Goal: Information Seeking & Learning: Learn about a topic

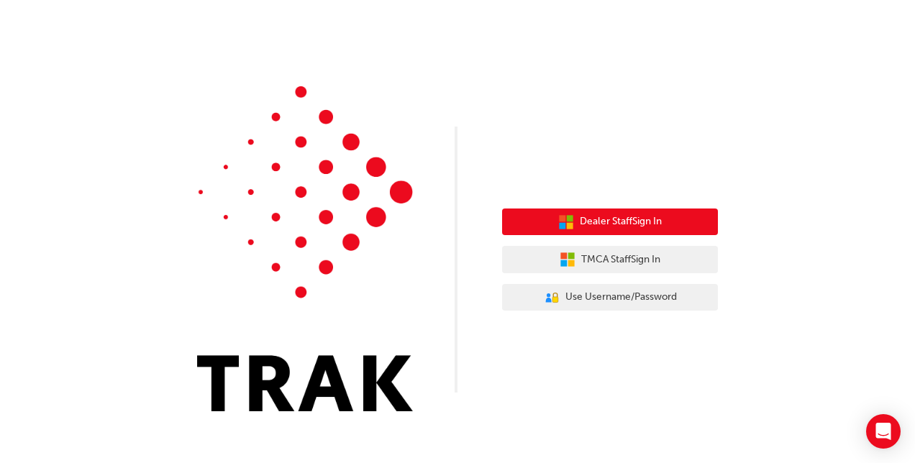
click at [572, 215] on icon "button" at bounding box center [566, 222] width 16 height 16
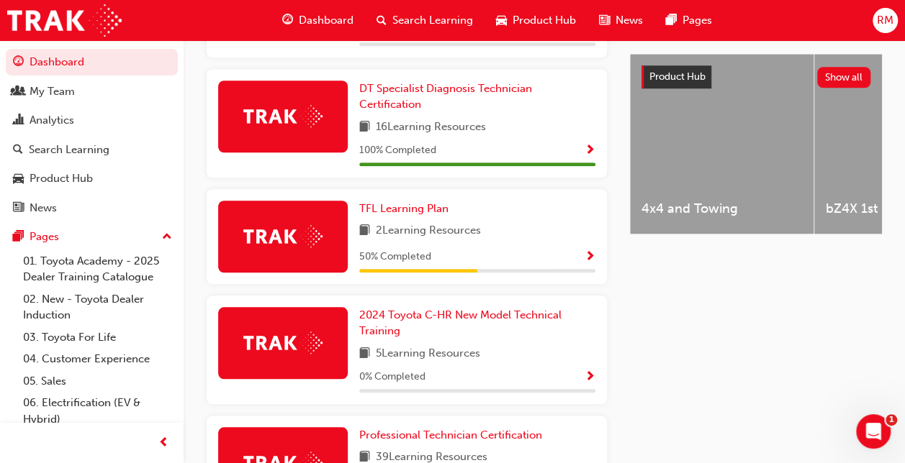
scroll to position [605, 0]
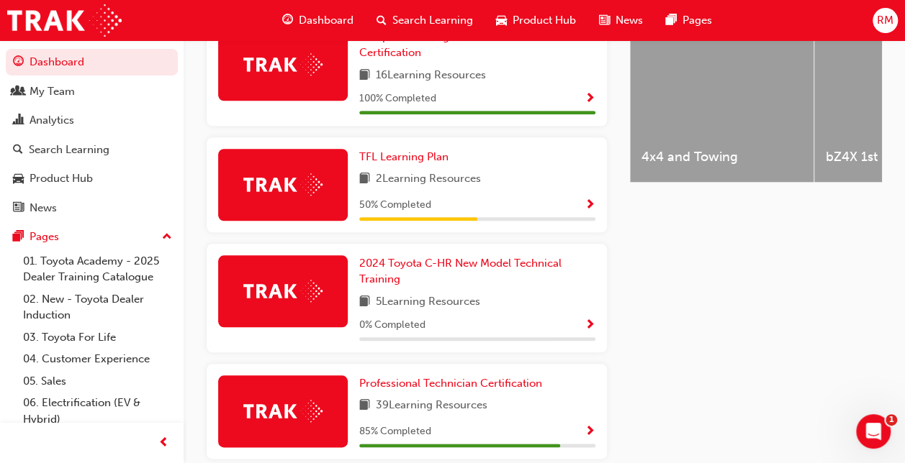
click at [289, 173] on img at bounding box center [282, 184] width 79 height 22
click at [309, 184] on img at bounding box center [282, 184] width 79 height 22
click at [361, 171] on span "book-icon" at bounding box center [364, 180] width 11 height 18
click at [584, 196] on button "button" at bounding box center [589, 205] width 11 height 18
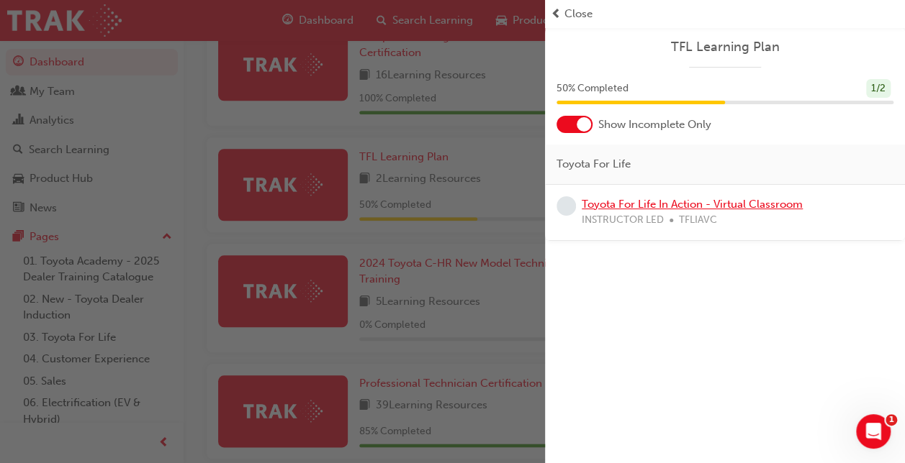
click at [626, 207] on link "Toyota For Life In Action - Virtual Classroom" at bounding box center [692, 204] width 221 height 13
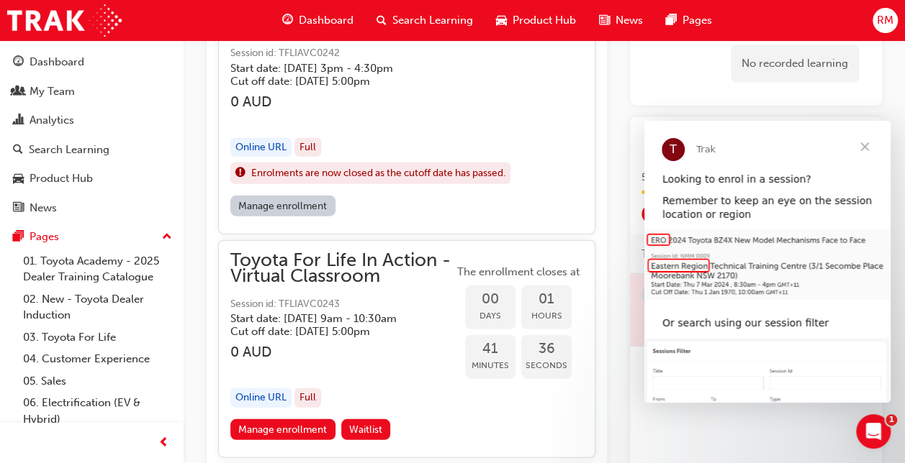
scroll to position [1724, 0]
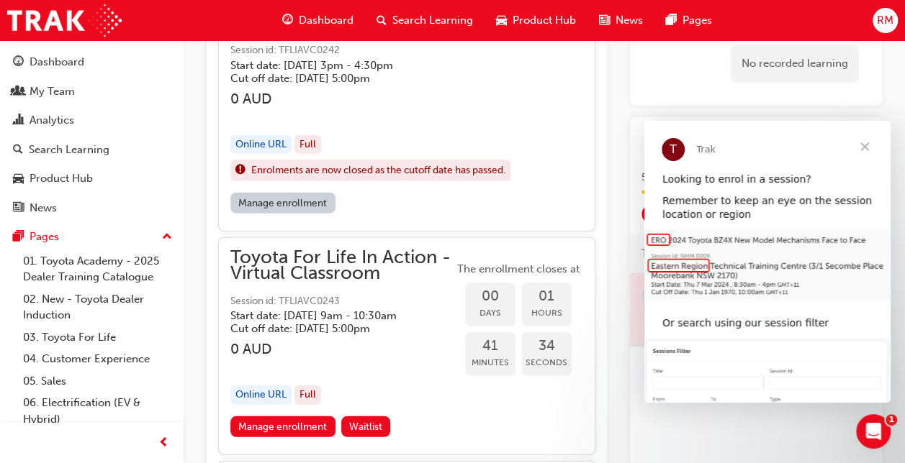
click at [860, 148] on span "Close" at bounding box center [864, 147] width 52 height 52
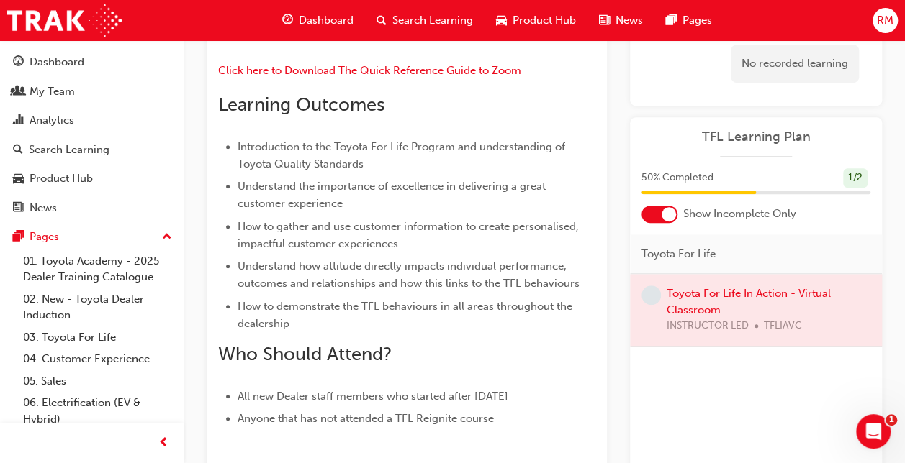
scroll to position [103, 0]
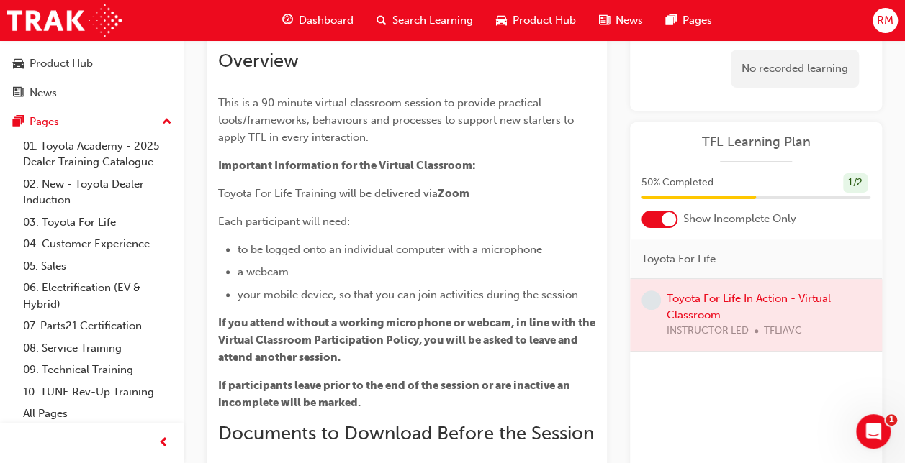
scroll to position [118, 0]
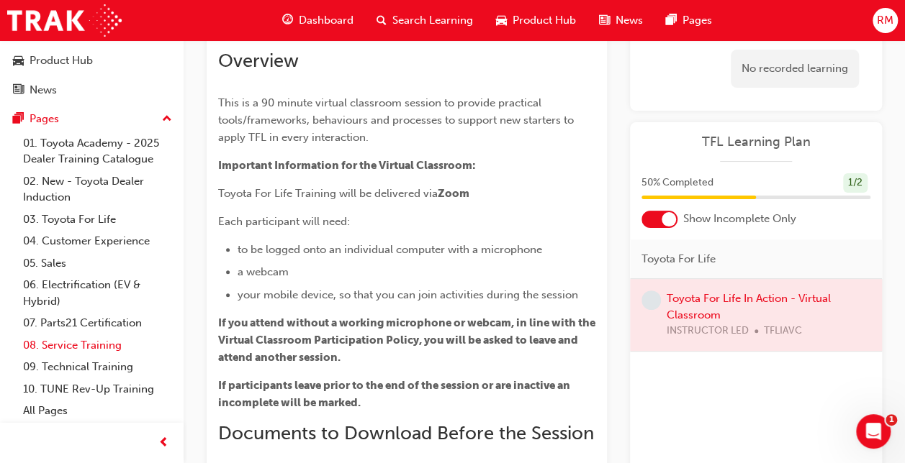
click at [98, 349] on link "08. Service Training" at bounding box center [97, 346] width 160 height 22
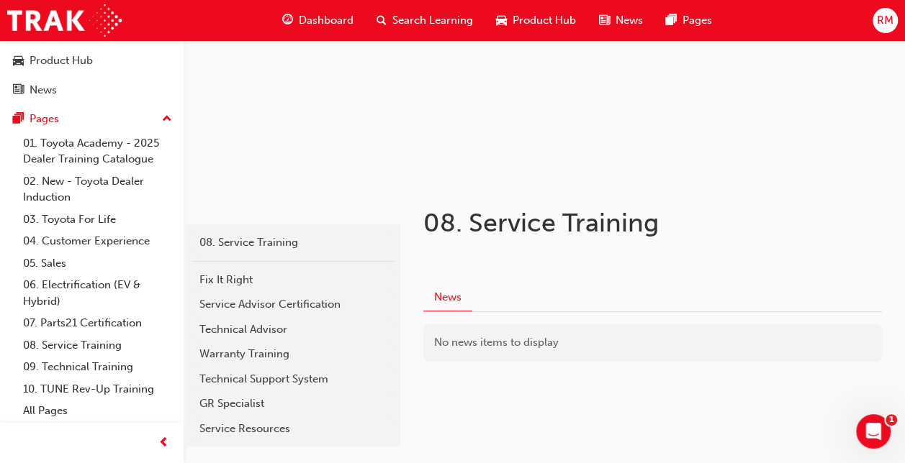
scroll to position [115, 0]
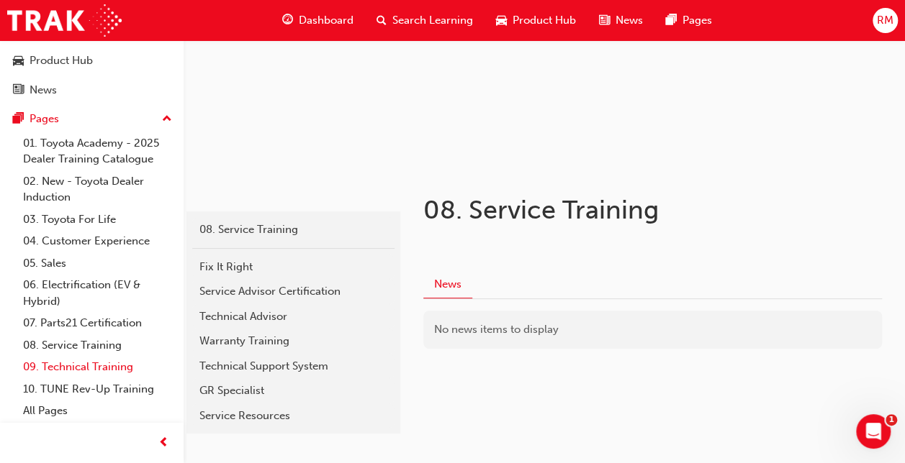
click at [97, 363] on link "09. Technical Training" at bounding box center [97, 367] width 160 height 22
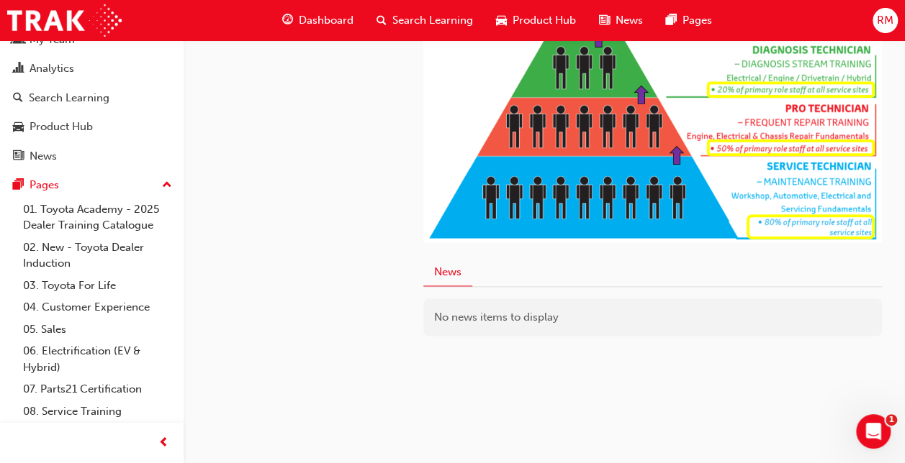
scroll to position [32, 0]
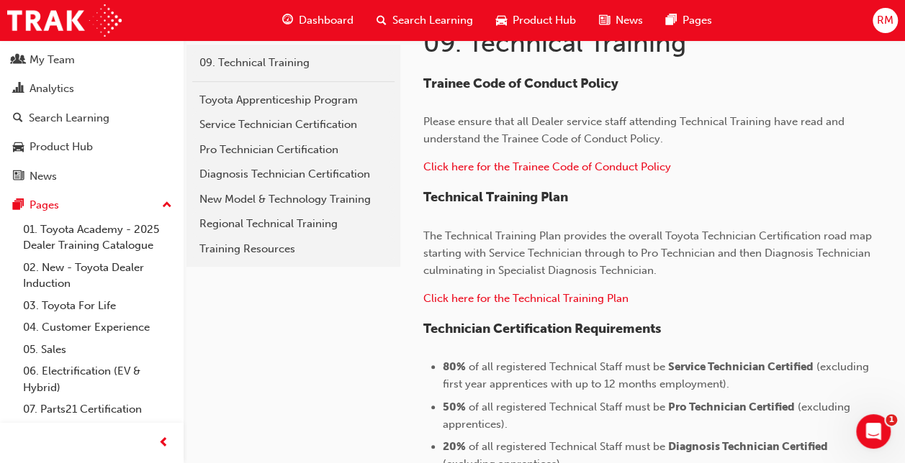
scroll to position [281, 0]
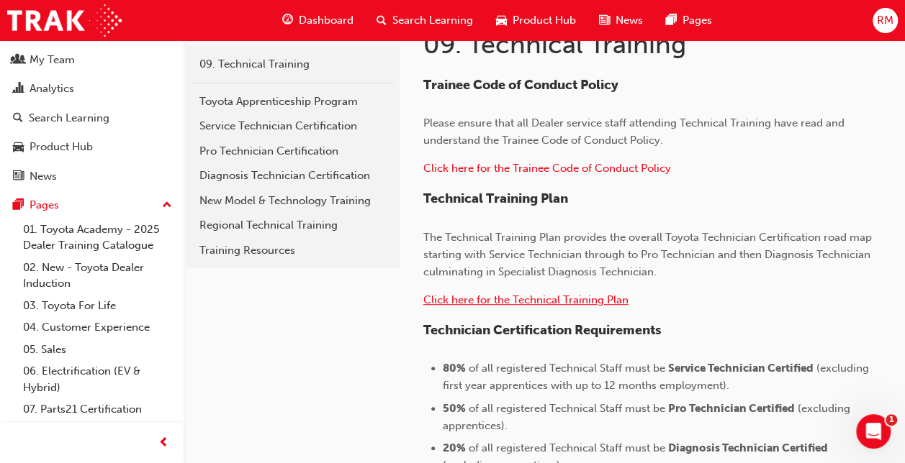
click at [512, 302] on span "Click here for the Technical Training Plan" at bounding box center [525, 300] width 205 height 13
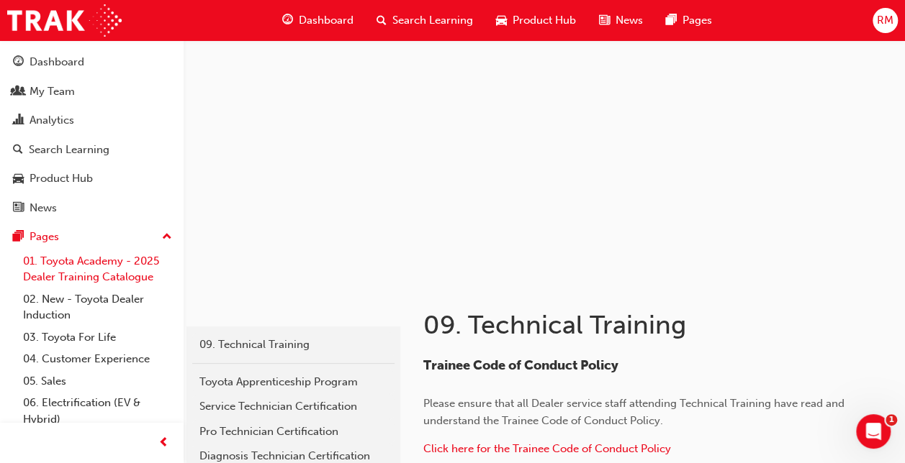
click at [120, 269] on link "01. Toyota Academy - 2025 Dealer Training Catalogue" at bounding box center [97, 269] width 160 height 38
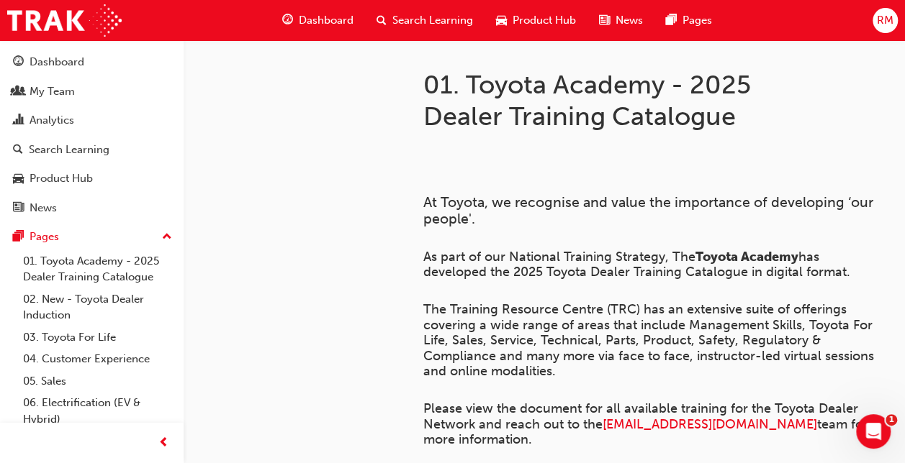
click at [422, 17] on span "Search Learning" at bounding box center [432, 20] width 81 height 17
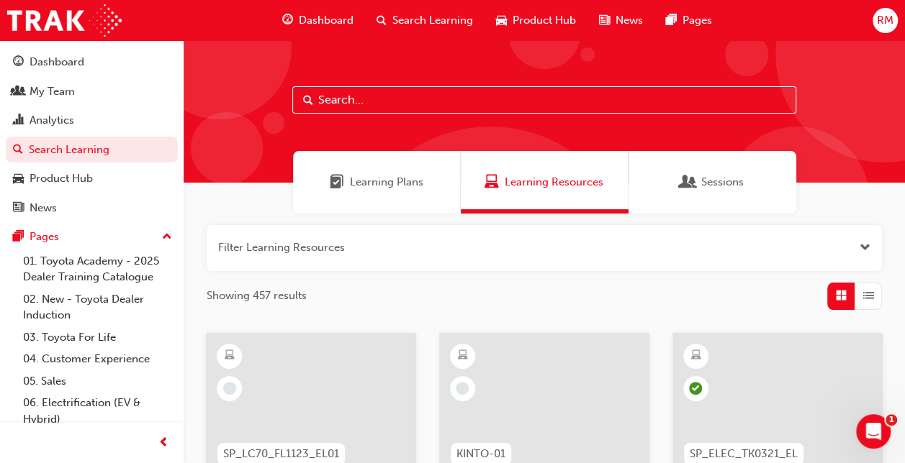
click at [430, 105] on input "text" at bounding box center [544, 99] width 504 height 27
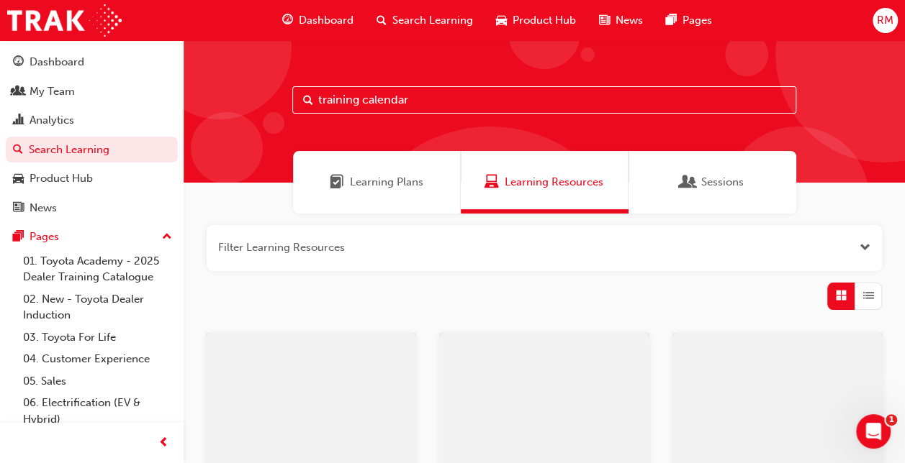
type input "training calendar"
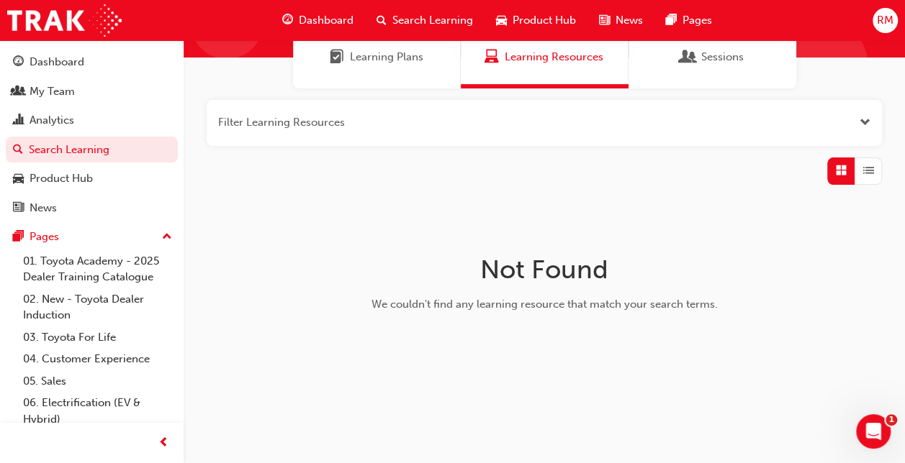
click at [425, 62] on div "Learning Plans" at bounding box center [377, 57] width 168 height 63
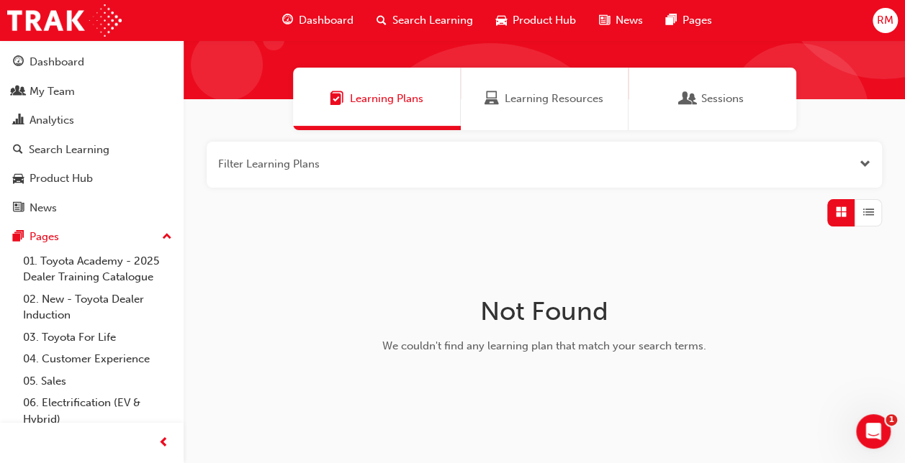
scroll to position [86, 0]
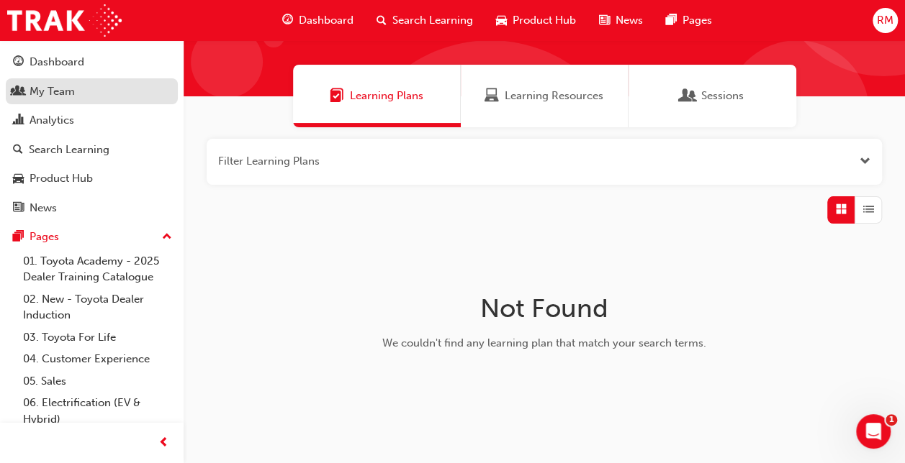
click at [61, 85] on div "My Team" at bounding box center [52, 91] width 45 height 17
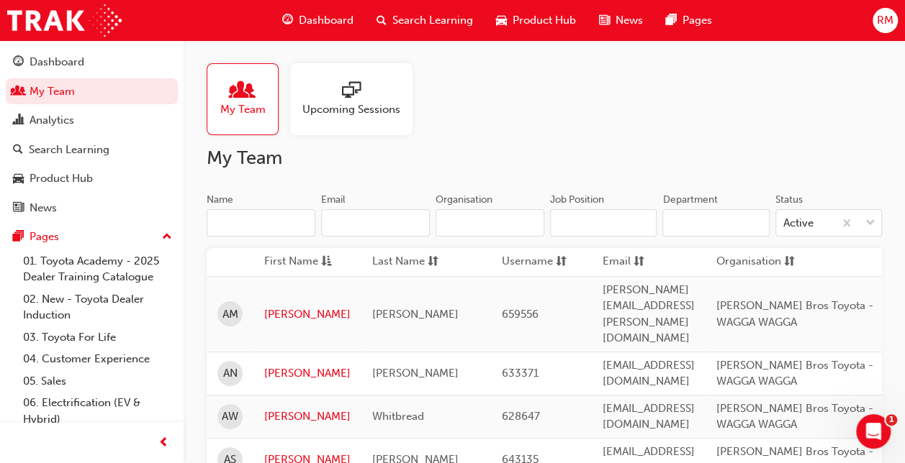
click at [330, 102] on span "Upcoming Sessions" at bounding box center [351, 109] width 98 height 17
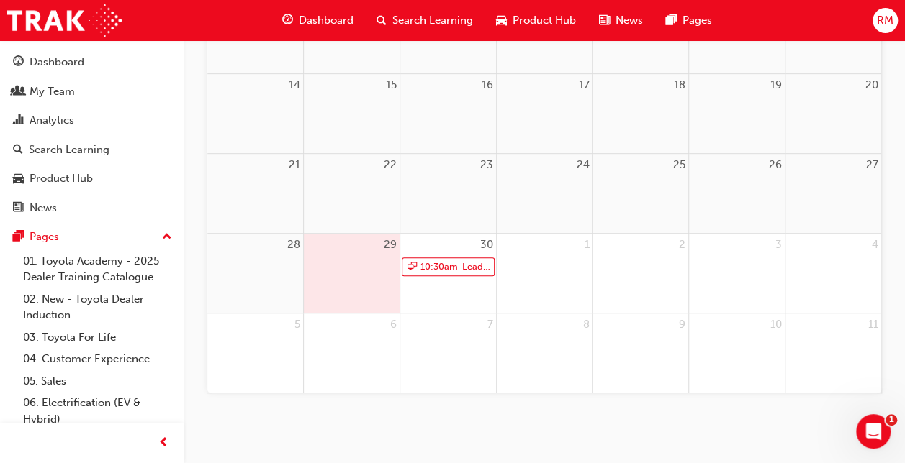
scroll to position [313, 0]
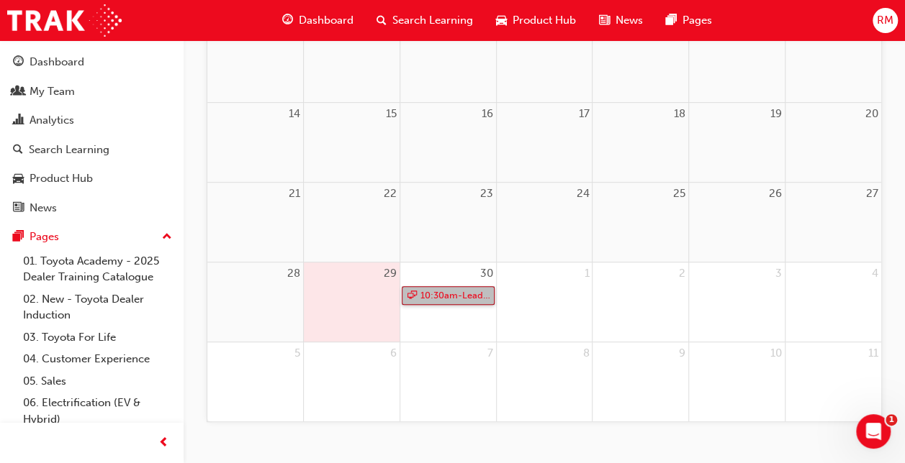
click at [425, 293] on link "10:30am - Leading Reignite Part 2 - Virtual Classroom" at bounding box center [448, 295] width 93 height 19
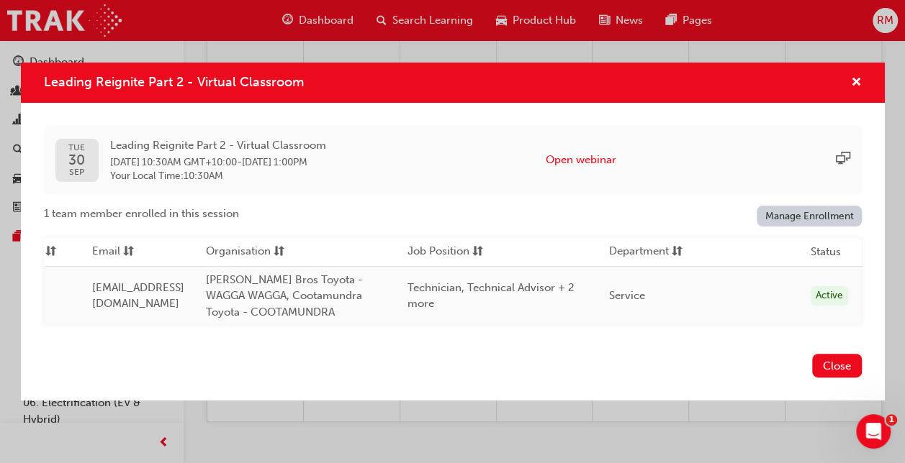
scroll to position [0, 0]
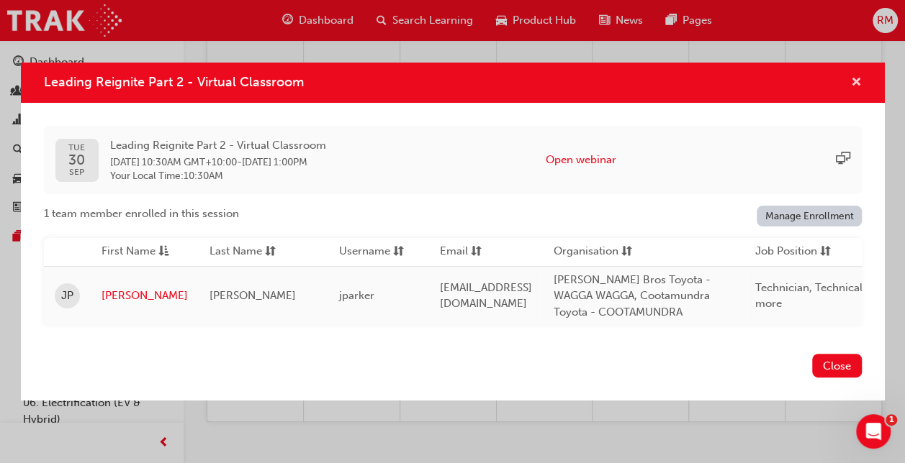
click at [854, 78] on span "cross-icon" at bounding box center [856, 83] width 11 height 13
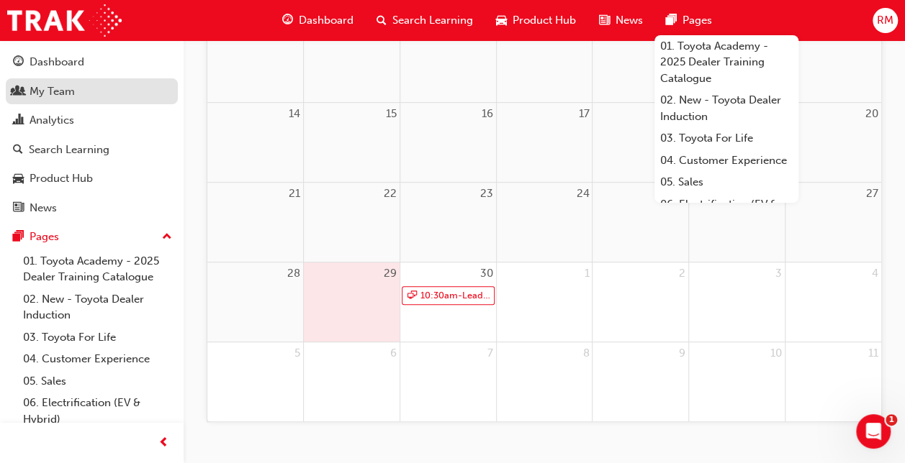
click at [45, 98] on div "My Team" at bounding box center [52, 91] width 45 height 17
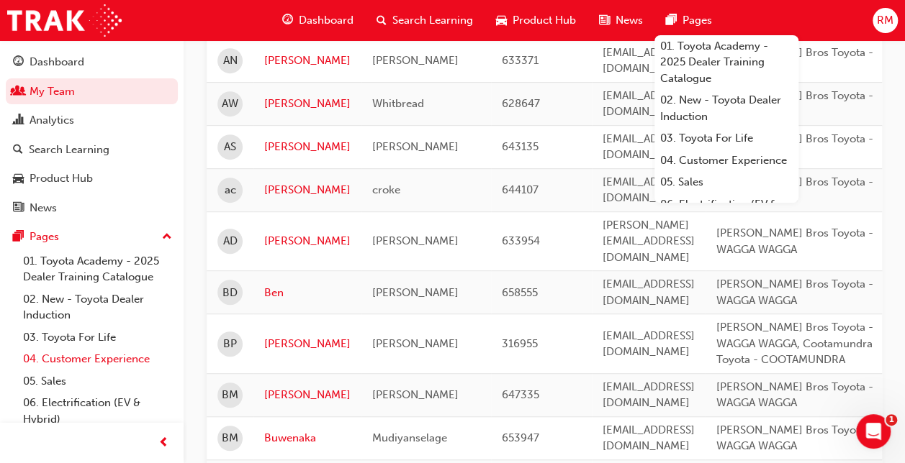
click at [119, 360] on link "04. Customer Experience" at bounding box center [97, 359] width 160 height 22
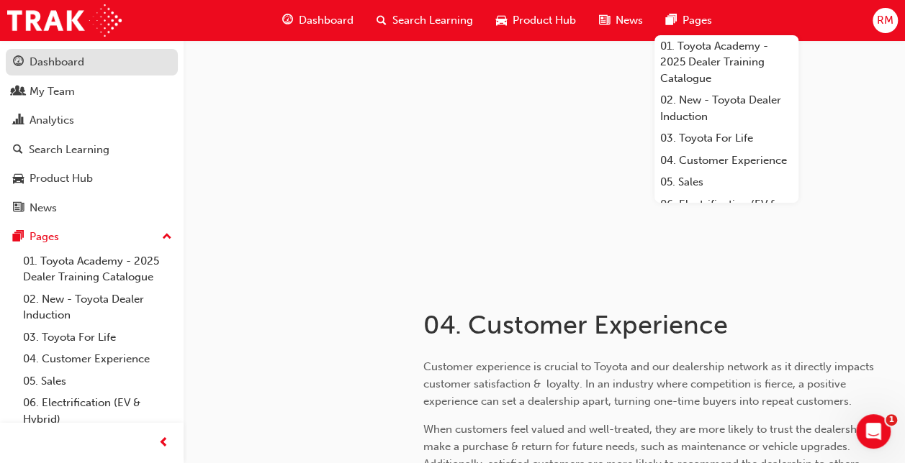
click at [71, 52] on link "Dashboard" at bounding box center [92, 62] width 172 height 27
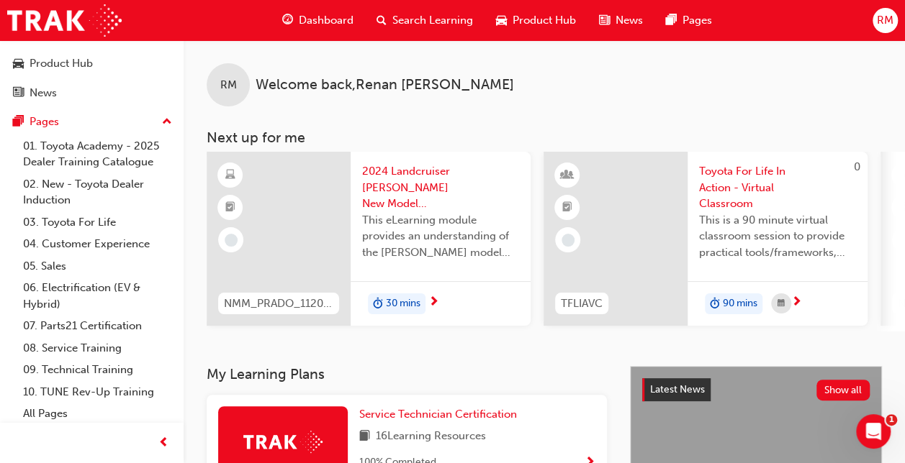
click at [797, 300] on span "next-icon" at bounding box center [796, 303] width 11 height 13
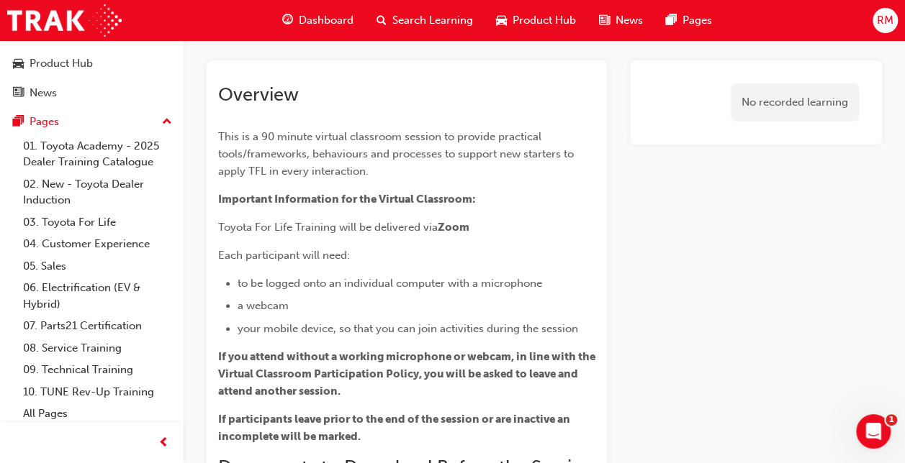
scroll to position [86, 0]
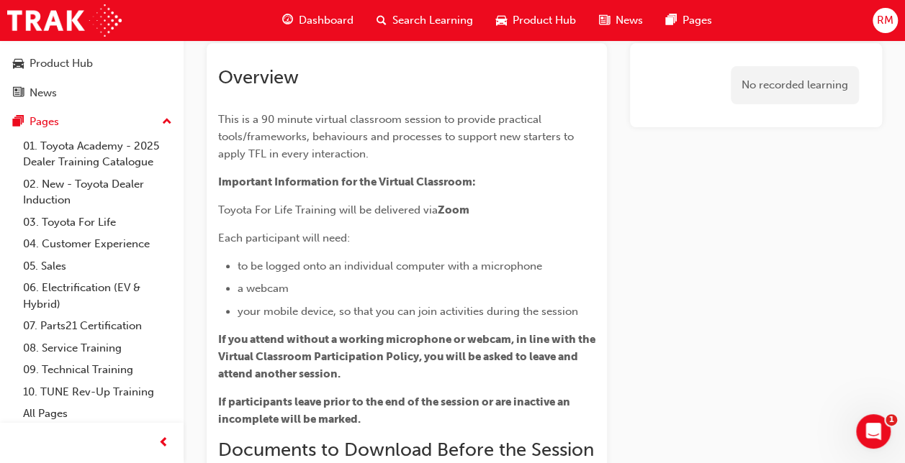
click at [328, 14] on span "Dashboard" at bounding box center [326, 20] width 55 height 17
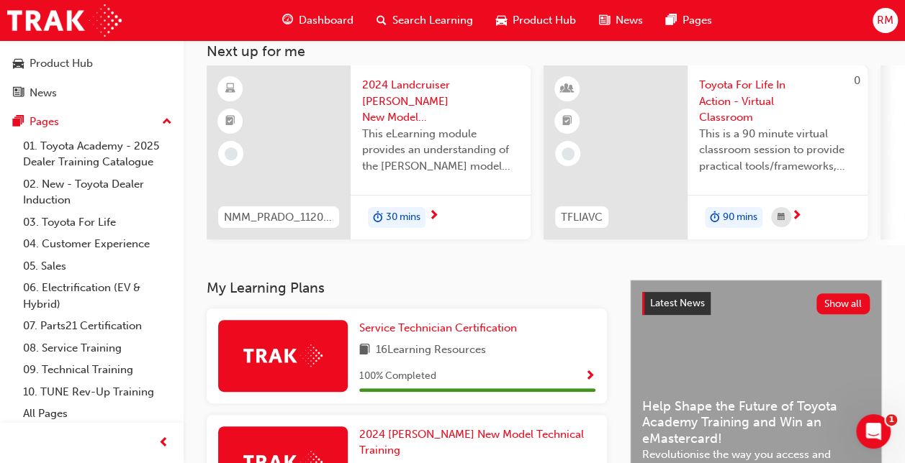
click at [399, 219] on span "30 mins" at bounding box center [403, 217] width 35 height 17
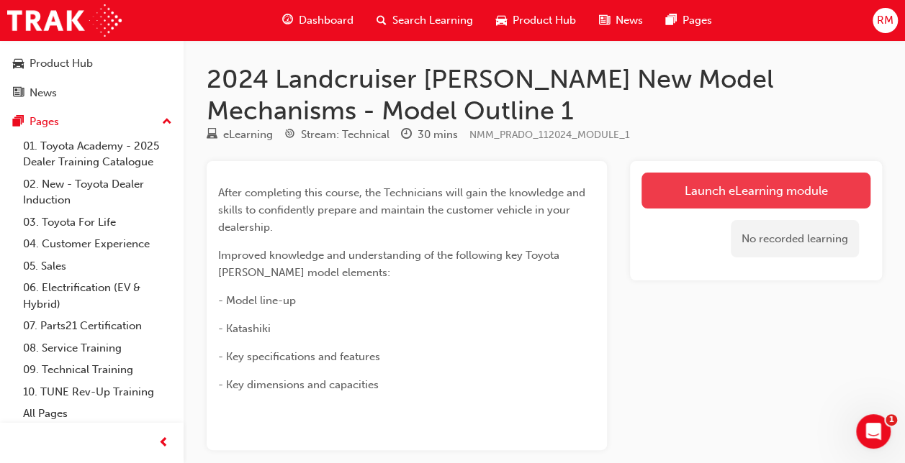
click at [772, 194] on link "Launch eLearning module" at bounding box center [755, 191] width 229 height 36
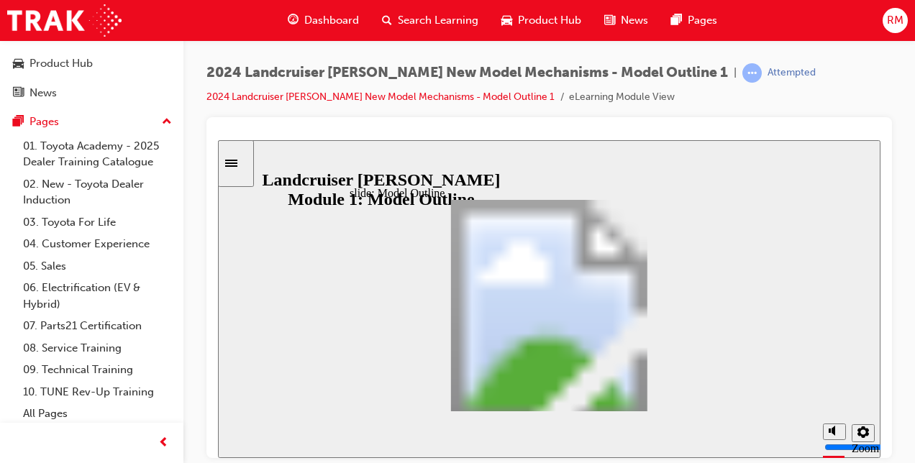
click at [335, 17] on span "Dashboard" at bounding box center [331, 20] width 55 height 17
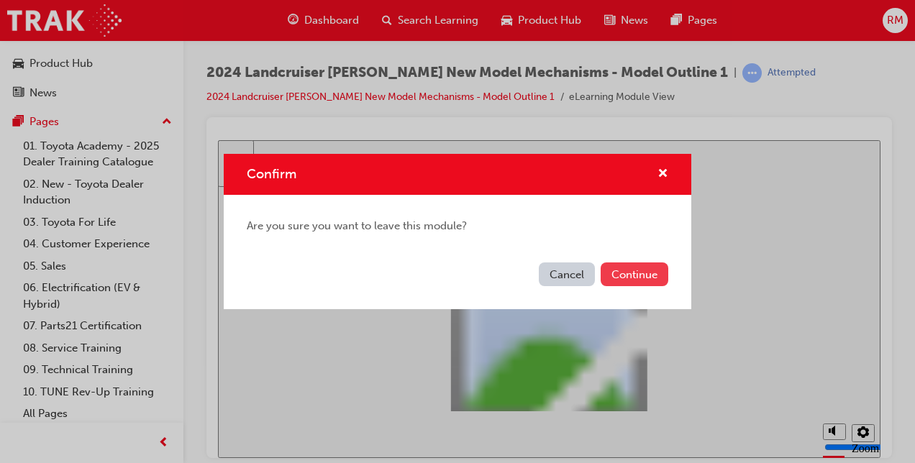
click at [625, 279] on button "Continue" at bounding box center [635, 275] width 68 height 24
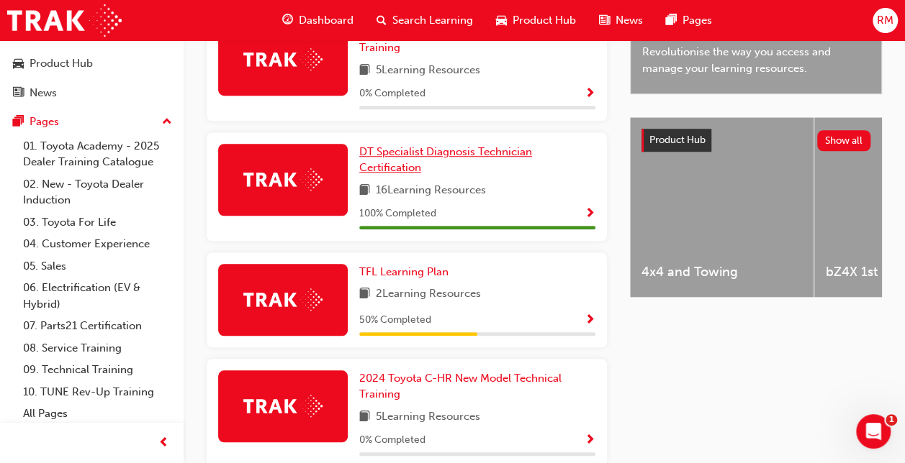
scroll to position [518, 0]
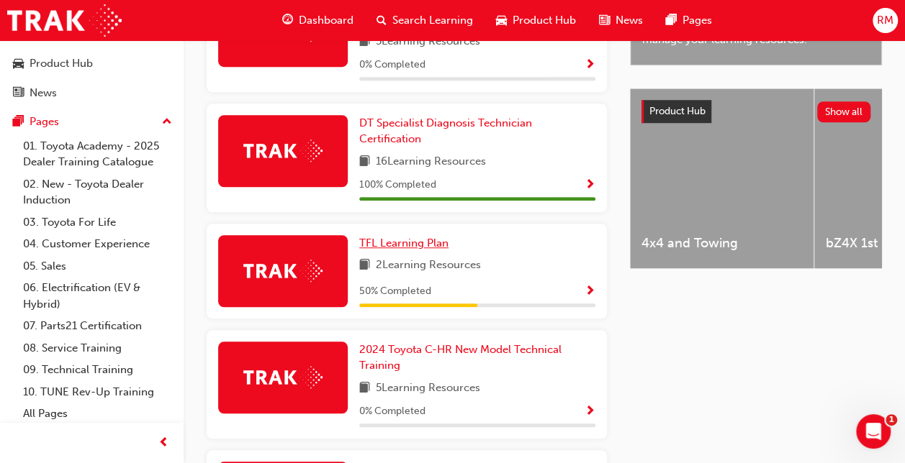
click at [418, 237] on span "TFL Learning Plan" at bounding box center [403, 243] width 89 height 13
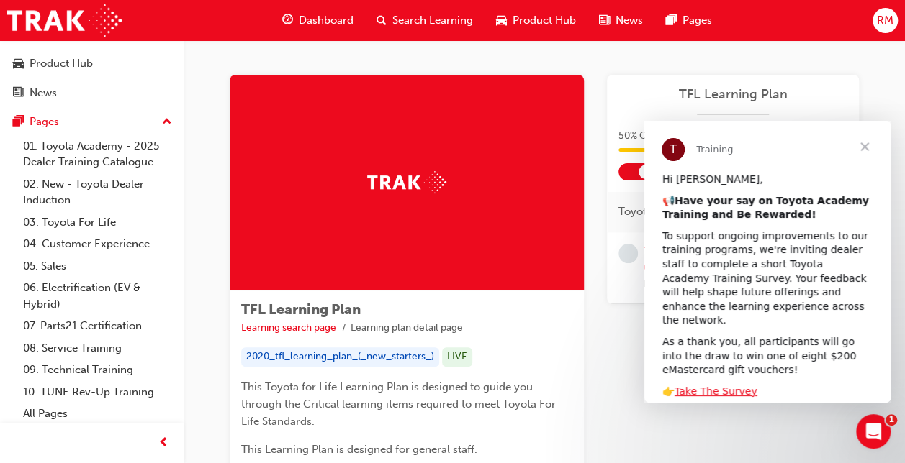
click at [622, 330] on div "Learning Plan TFL Learning Plan 50 % Completed 1 / 2 Show Incomplete Only Toyot…" at bounding box center [733, 278] width 252 height 406
click at [870, 147] on span "Close" at bounding box center [864, 147] width 52 height 52
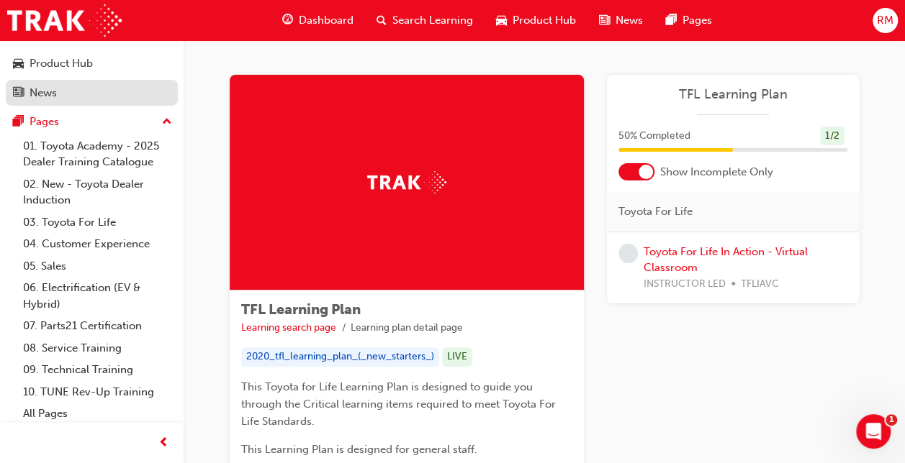
click at [55, 89] on div "News" at bounding box center [43, 93] width 27 height 17
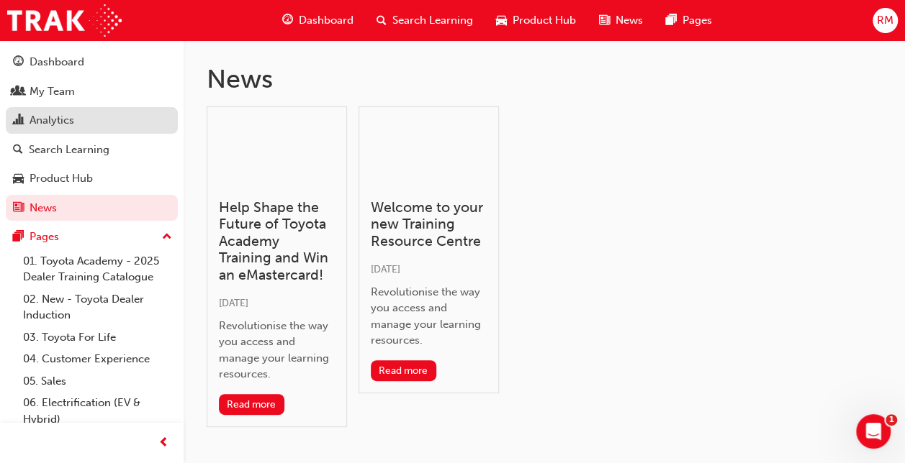
click at [37, 115] on div "Analytics" at bounding box center [52, 120] width 45 height 17
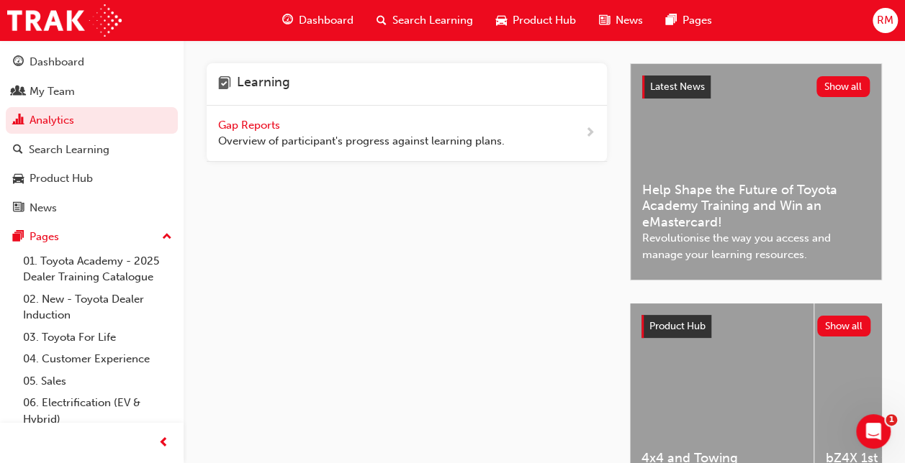
click at [266, 125] on span "Gap Reports" at bounding box center [250, 125] width 65 height 13
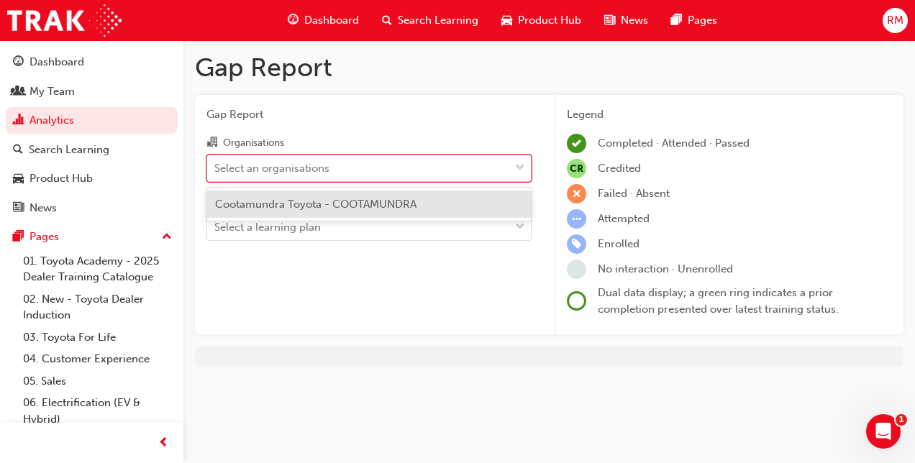
click at [511, 166] on div at bounding box center [521, 168] width 22 height 26
click at [216, 166] on input "Organisations option Cootamundra Toyota - COOTAMUNDRA focused, 1 of 1. 1 result…" at bounding box center [214, 167] width 1 height 12
click at [403, 214] on div "Cootamundra Toyota - COOTAMUNDRA" at bounding box center [369, 205] width 325 height 28
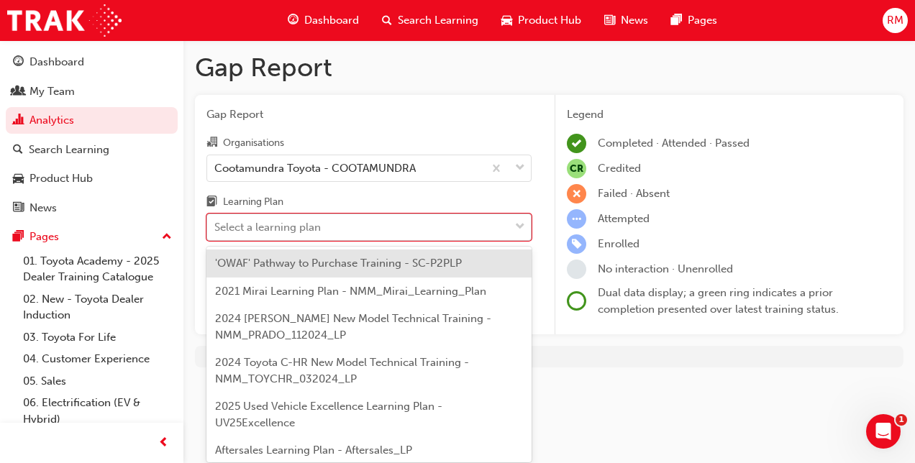
click at [400, 220] on div "Select a learning plan" at bounding box center [358, 227] width 302 height 25
click at [216, 221] on input "Learning Plan option 'OWAF' Pathway to Purchase Training - SC-P2PLP focused, 1 …" at bounding box center [214, 227] width 1 height 12
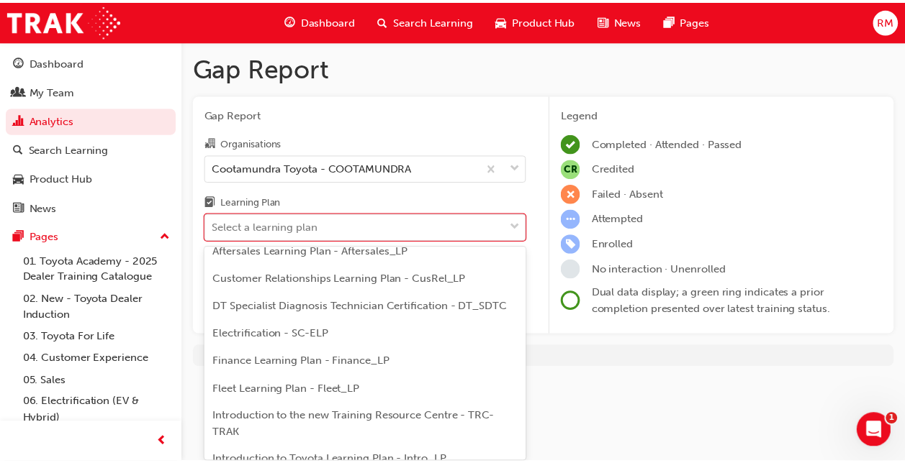
scroll to position [202, 0]
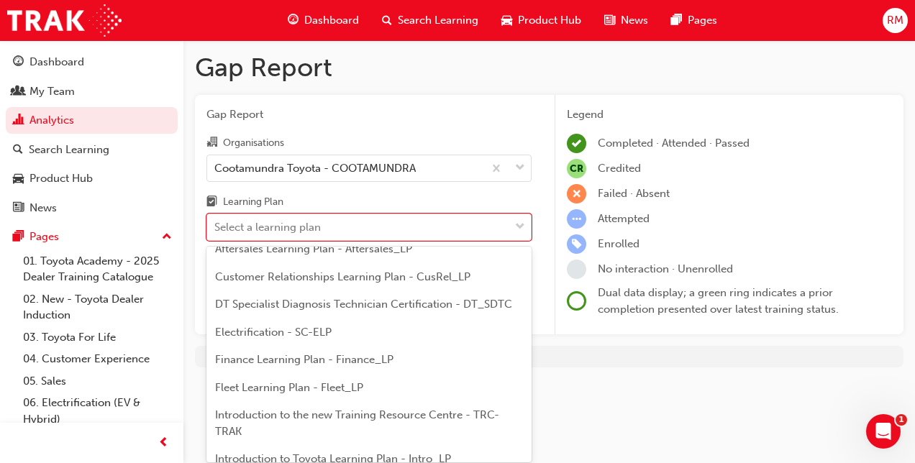
click at [443, 298] on span "DT Specialist Diagnosis Technician Certification - DT_SDTC" at bounding box center [363, 304] width 297 height 13
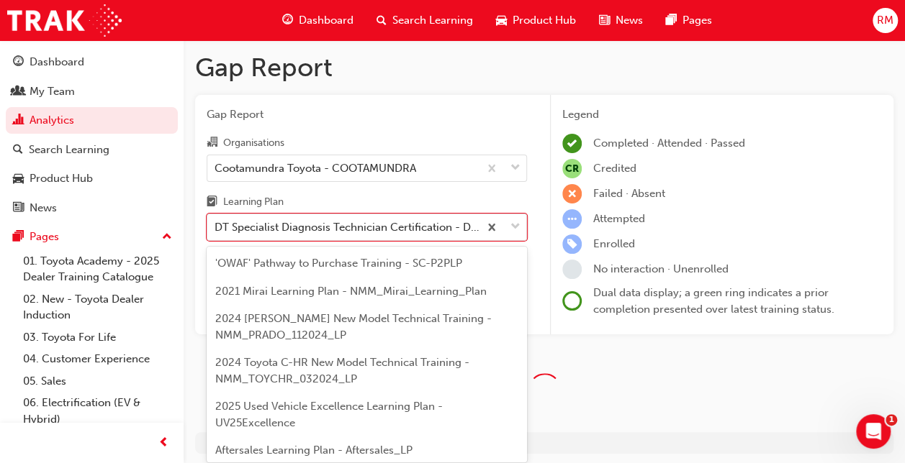
scroll to position [22, 0]
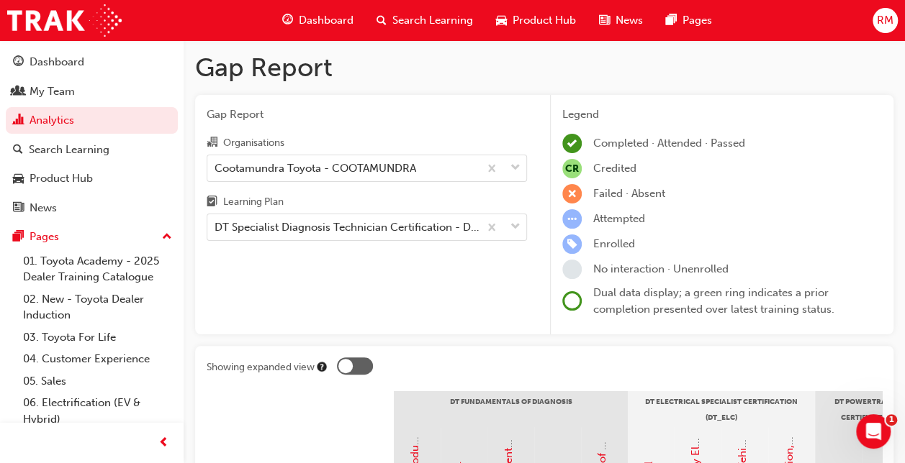
click at [584, 361] on div at bounding box center [609, 369] width 545 height 22
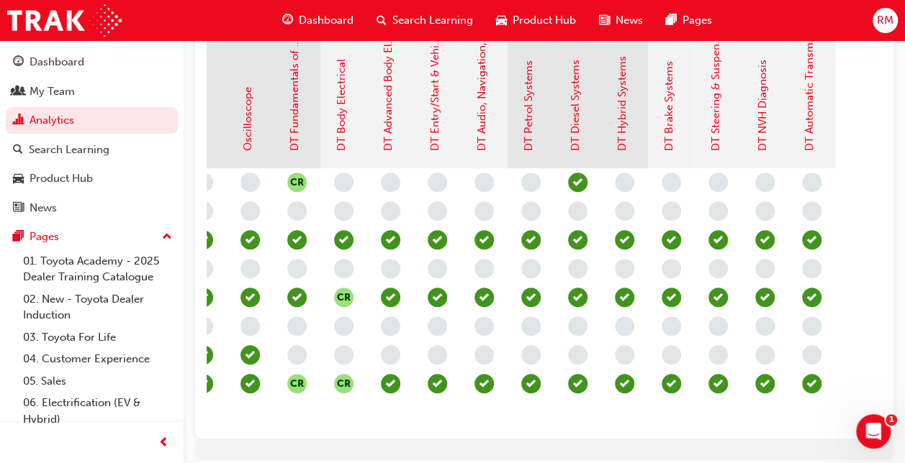
scroll to position [0, 0]
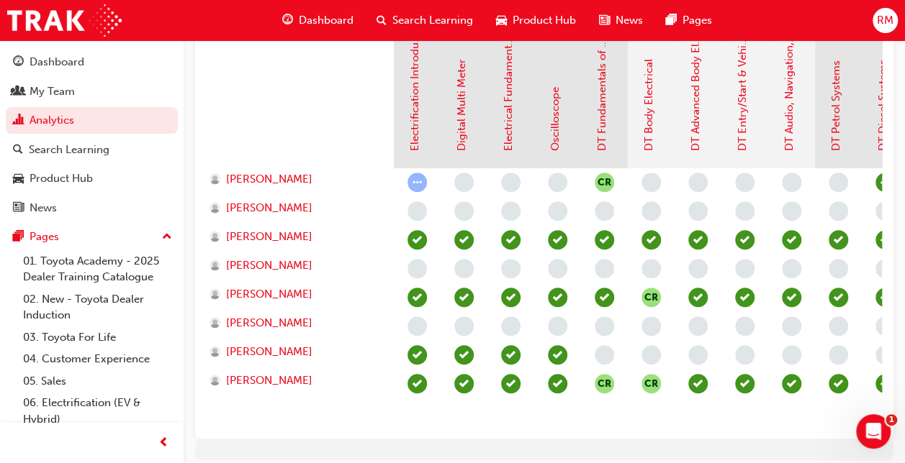
click at [340, 118] on div at bounding box center [300, 96] width 187 height 144
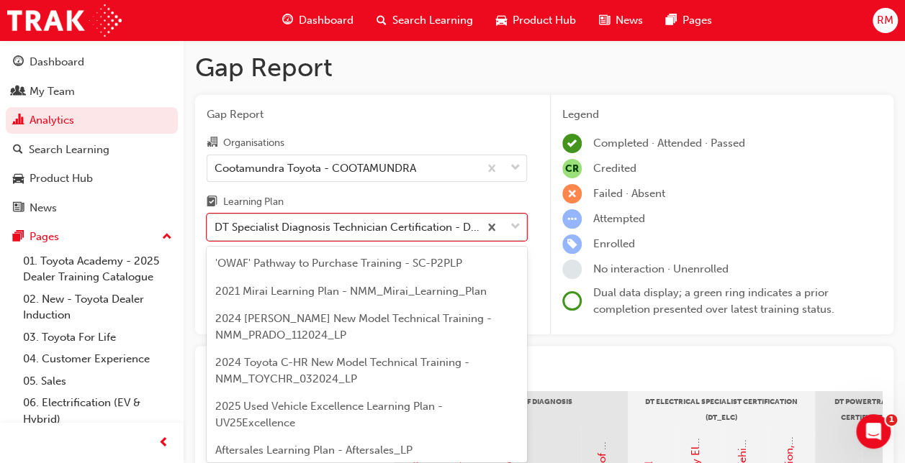
scroll to position [88, 0]
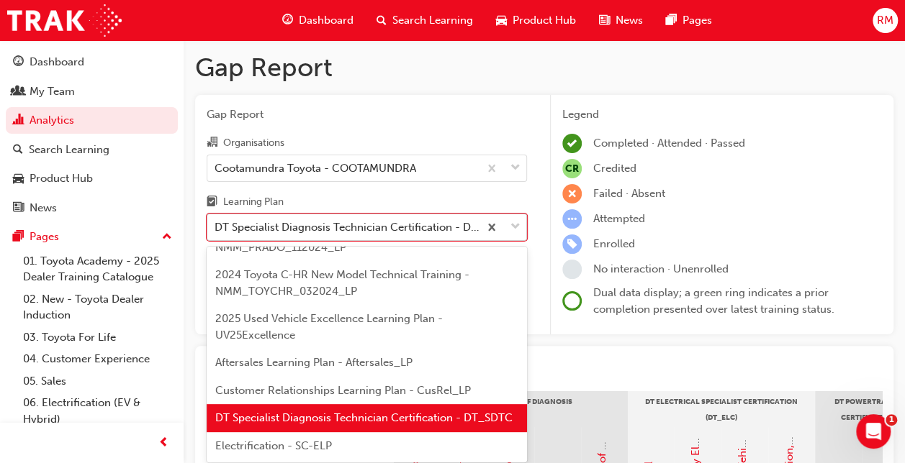
click at [512, 225] on span "down-icon" at bounding box center [515, 227] width 10 height 19
click at [216, 225] on input "Learning Plan option DT Specialist Diagnosis Technician Certification - DT_SDTC…" at bounding box center [214, 227] width 1 height 12
click at [381, 286] on div "2024 Toyota C-HR New Model Technical Training - NMM_TOYCHR_032024_LP" at bounding box center [367, 283] width 320 height 44
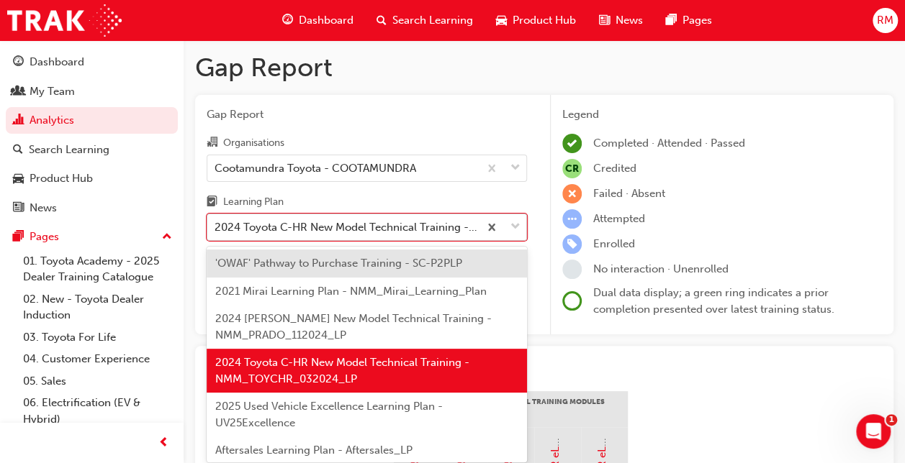
click at [514, 230] on span "down-icon" at bounding box center [515, 227] width 10 height 19
click at [216, 230] on input "Learning Plan option 2024 Toyota C-HR New Model Technical Training - NMM_TOYCHR…" at bounding box center [214, 227] width 1 height 12
click at [435, 271] on div "'OWAF' Pathway to Purchase Training - SC-P2PLP" at bounding box center [367, 264] width 320 height 28
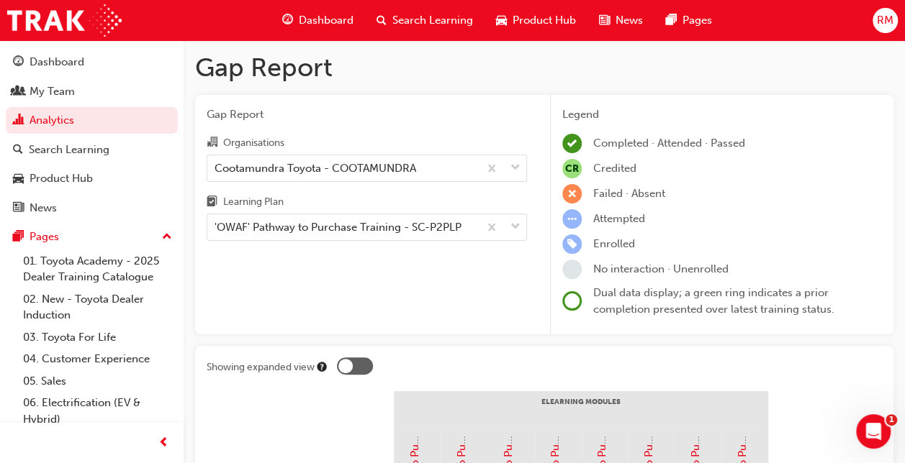
click at [615, 358] on div at bounding box center [609, 369] width 545 height 22
click at [512, 228] on span "down-icon" at bounding box center [515, 227] width 10 height 19
click at [216, 228] on input "Learning Plan 'OWAF' Pathway to Purchase Training - SC-P2PLP" at bounding box center [214, 227] width 1 height 12
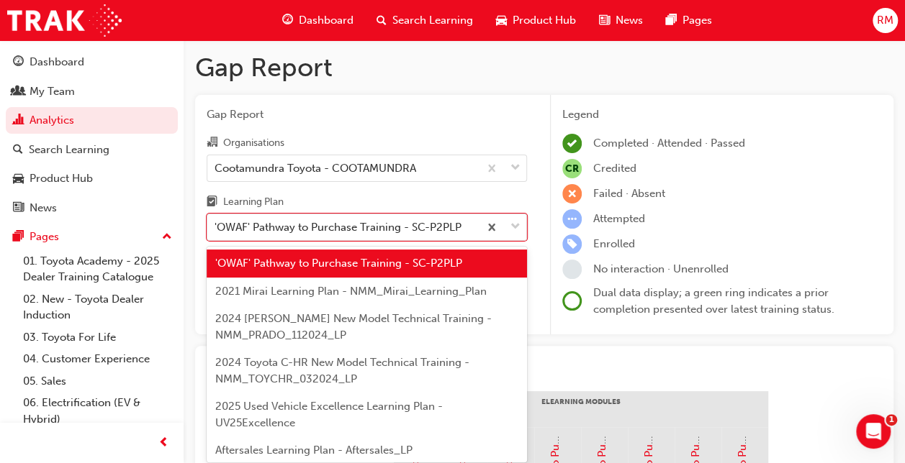
click at [410, 294] on span "2021 Mirai Learning Plan - NMM_Mirai_Learning_Plan" at bounding box center [350, 291] width 271 height 13
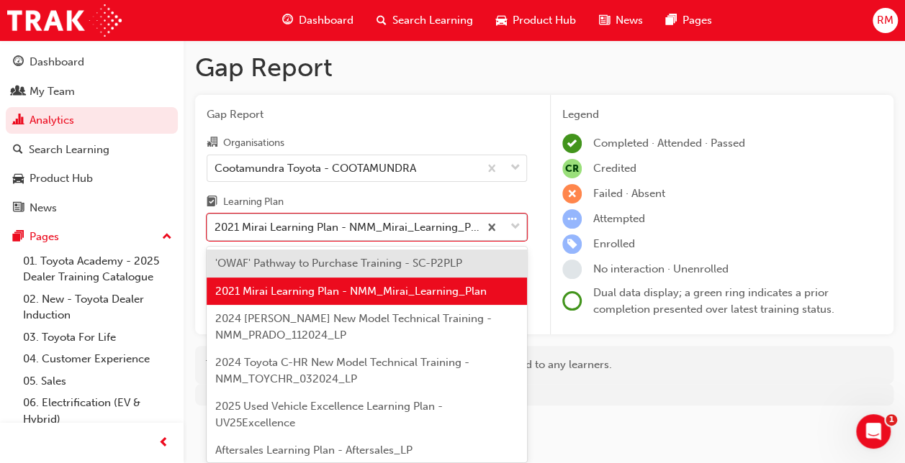
click at [517, 221] on span "down-icon" at bounding box center [515, 227] width 10 height 19
click at [216, 221] on input "Learning Plan option 2021 Mirai Learning Plan - NMM_Mirai_Learning_Plan, select…" at bounding box center [214, 227] width 1 height 12
click at [412, 338] on div "2024 Prado New Model Technical Training - NMM_PRADO_112024_LP" at bounding box center [367, 327] width 320 height 44
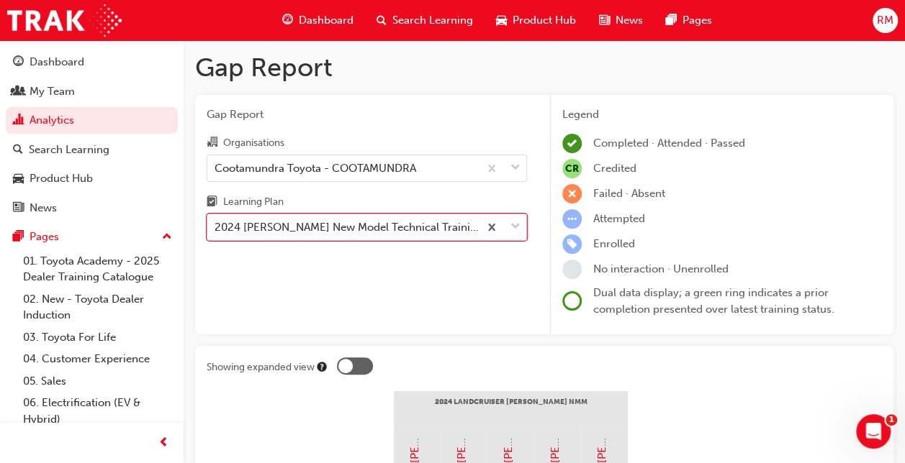
click at [512, 232] on span "down-icon" at bounding box center [515, 227] width 10 height 19
click at [216, 232] on input "Learning Plan option 2024 Prado New Model Technical Training - NMM_PRADO_112024…" at bounding box center [214, 227] width 1 height 12
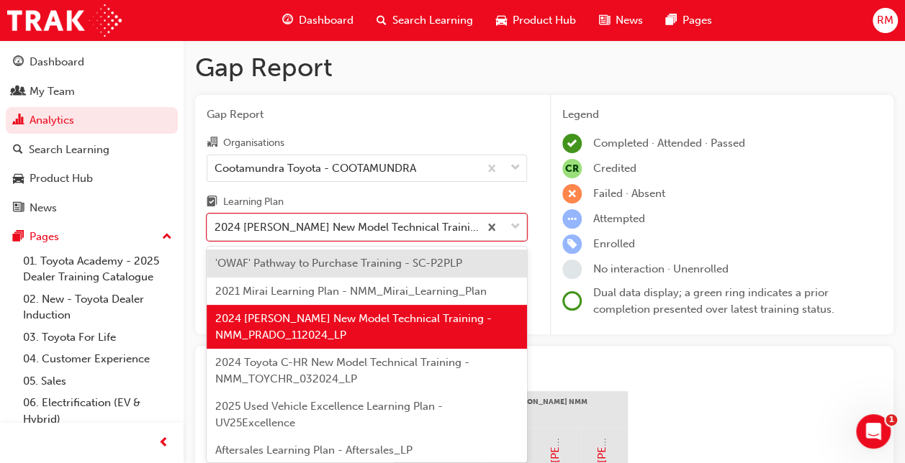
click at [468, 406] on div "2025 Used Vehicle Excellence Learning Plan - UV25Excellence" at bounding box center [367, 415] width 320 height 44
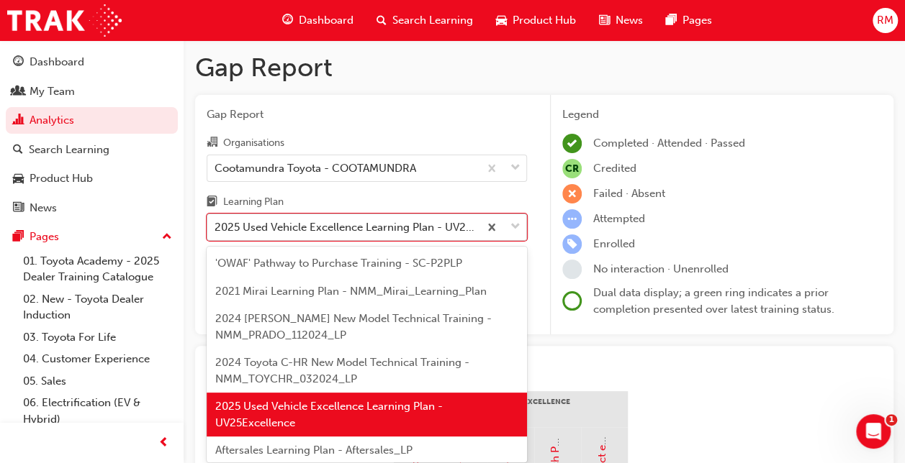
click at [512, 230] on span "down-icon" at bounding box center [515, 227] width 10 height 19
click at [216, 230] on input "Learning Plan option 2025 Used Vehicle Excellence Learning Plan - UV25Excellenc…" at bounding box center [214, 227] width 1 height 12
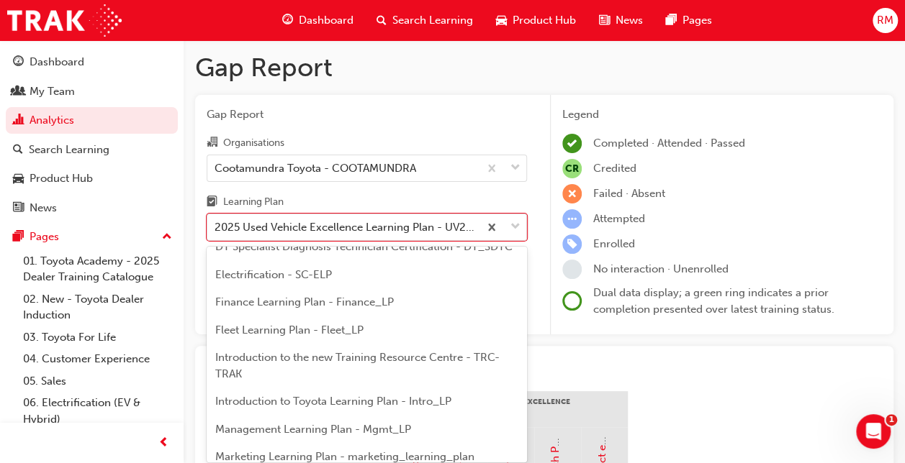
scroll to position [288, 0]
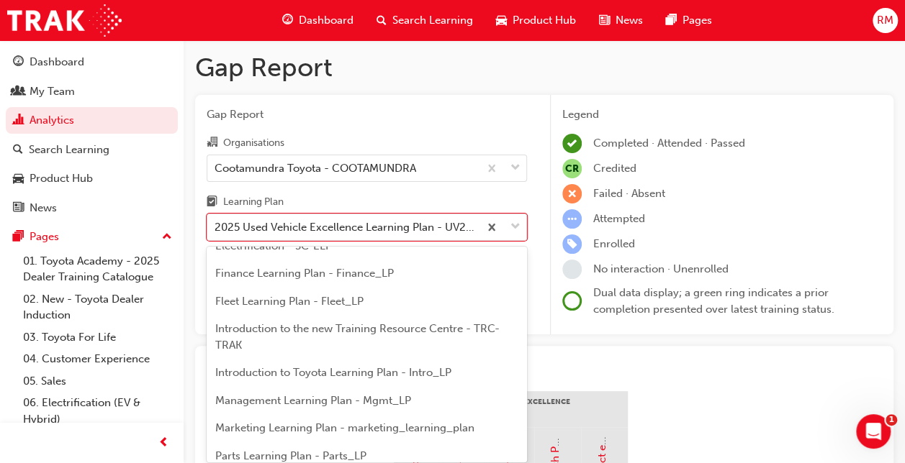
click at [458, 348] on span "Introduction to the new Training Resource Centre - TRC-TRAK" at bounding box center [357, 337] width 284 height 30
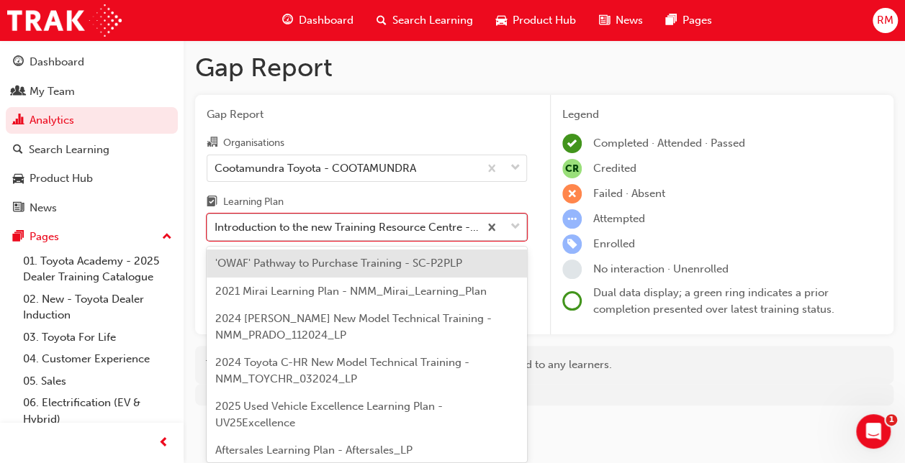
click at [515, 220] on span "down-icon" at bounding box center [515, 227] width 10 height 19
click at [216, 221] on input "Learning Plan option Introduction to the new Training Resource Centre - TRC-TRA…" at bounding box center [214, 227] width 1 height 12
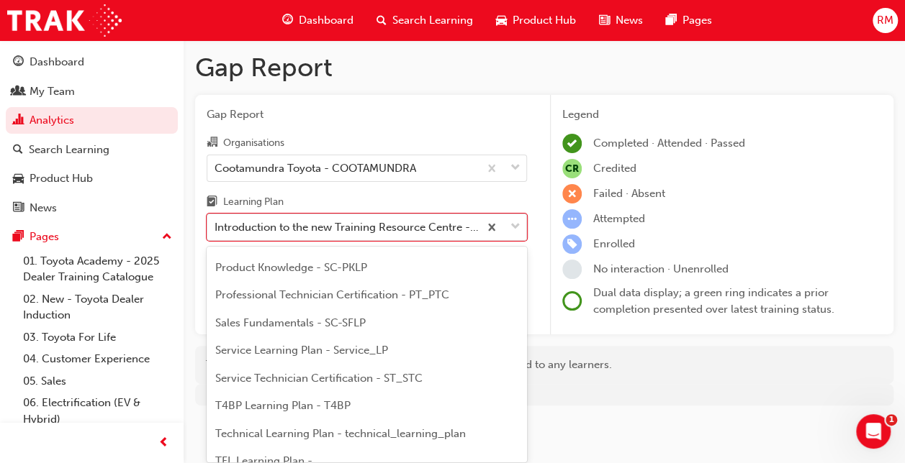
scroll to position [561, 0]
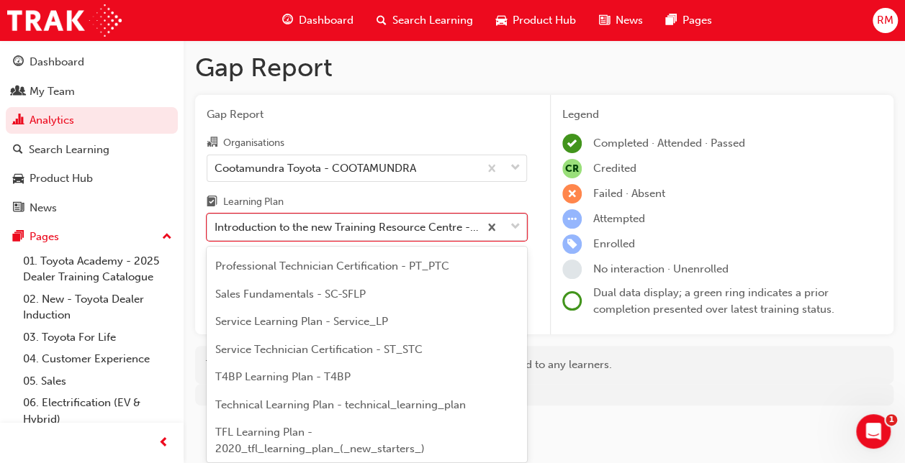
click at [364, 356] on span "Service Technician Certification - ST_STC" at bounding box center [318, 349] width 207 height 13
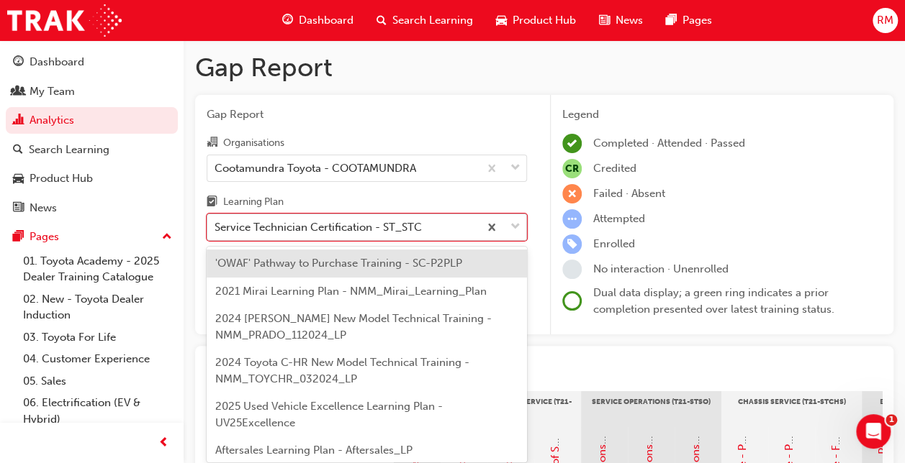
scroll to position [487, 0]
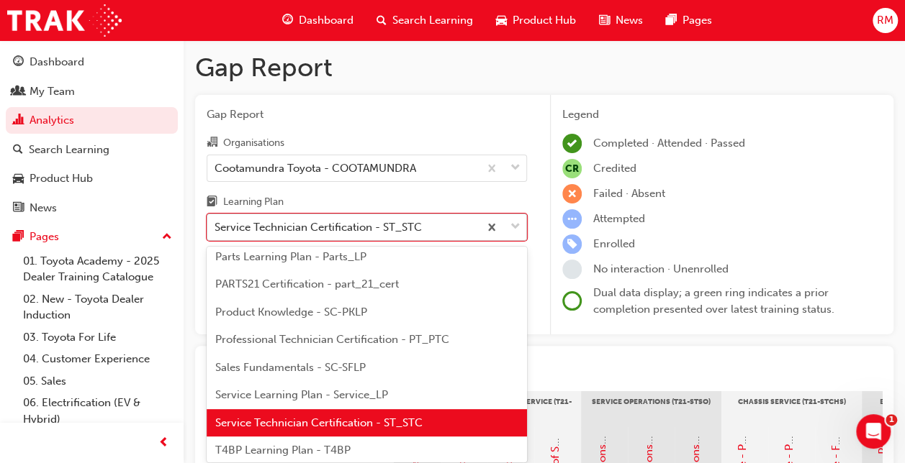
click at [514, 227] on span "down-icon" at bounding box center [515, 227] width 10 height 19
click at [216, 227] on input "Learning Plan option Service Technician Certification - ST_STC, selected. optio…" at bounding box center [214, 227] width 1 height 12
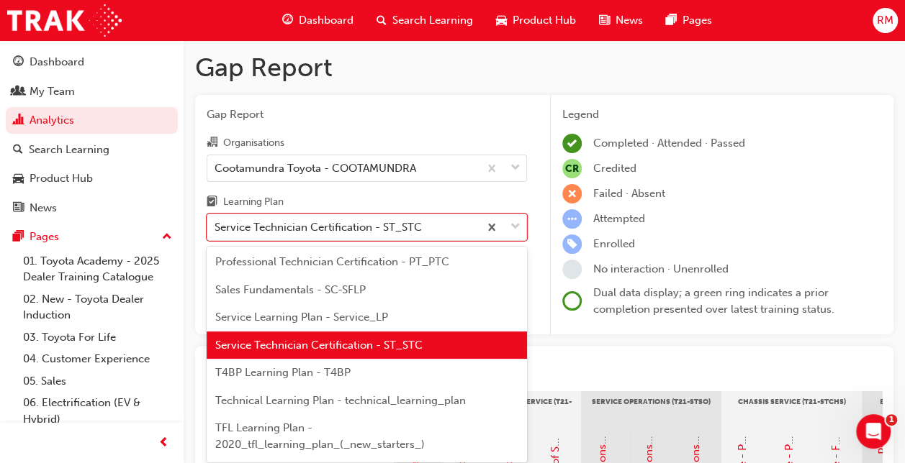
scroll to position [574, 0]
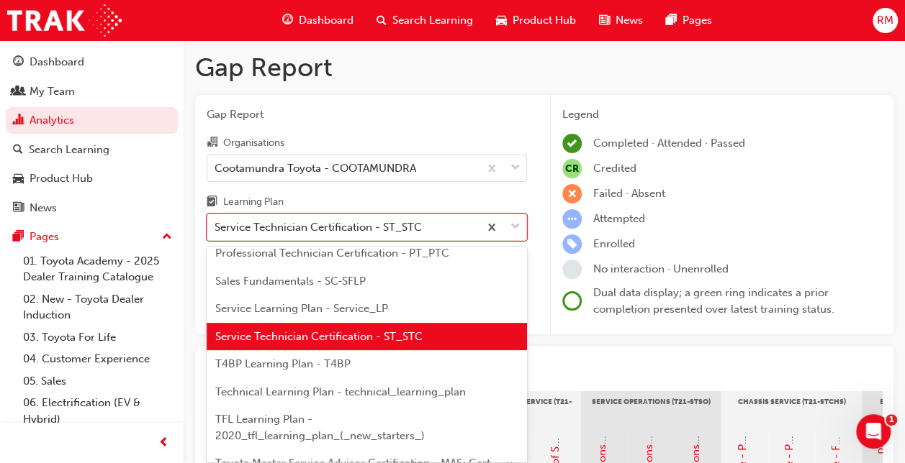
click at [381, 399] on span "Technical Learning Plan - technical_learning_plan" at bounding box center [340, 392] width 250 height 13
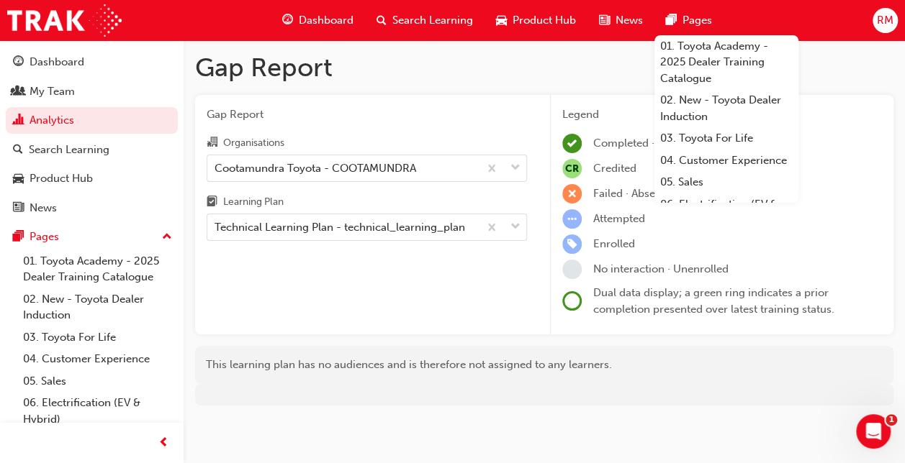
drag, startPoint x: 652, startPoint y: 21, endPoint x: 681, endPoint y: 26, distance: 29.2
click at [681, 26] on div "Pages" at bounding box center [688, 21] width 69 height 30
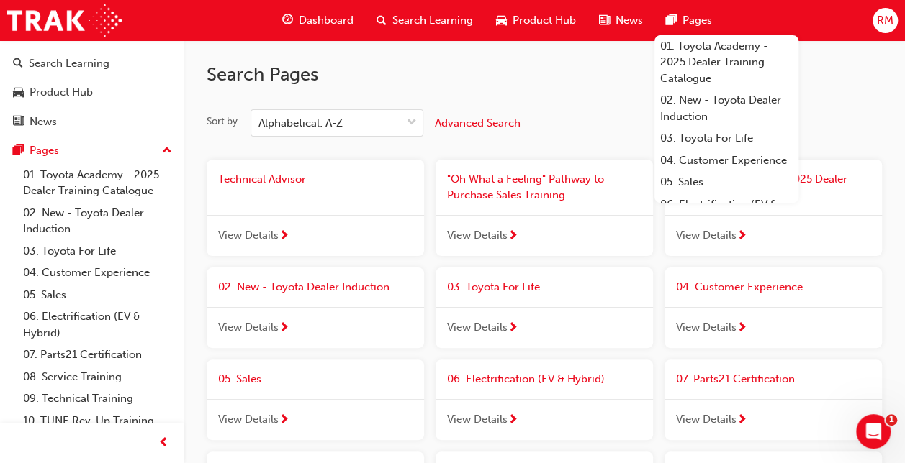
scroll to position [118, 0]
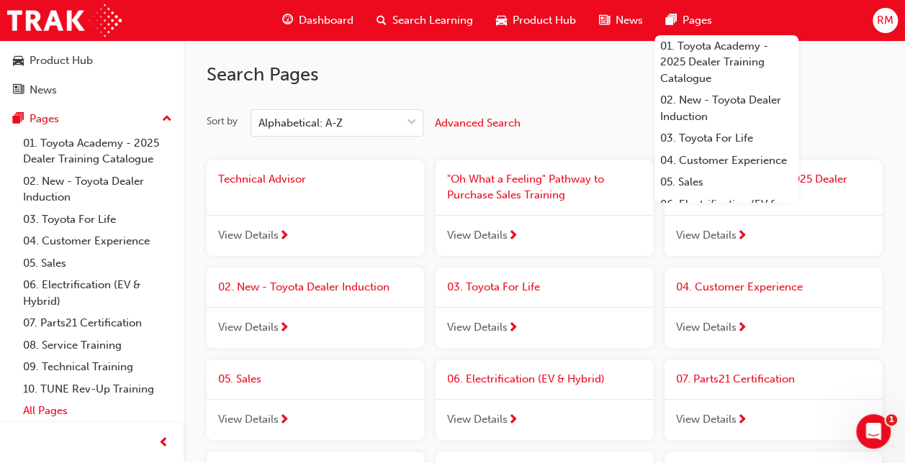
click at [42, 410] on link "All Pages" at bounding box center [97, 411] width 160 height 22
click at [261, 228] on span "View Details" at bounding box center [248, 235] width 60 height 17
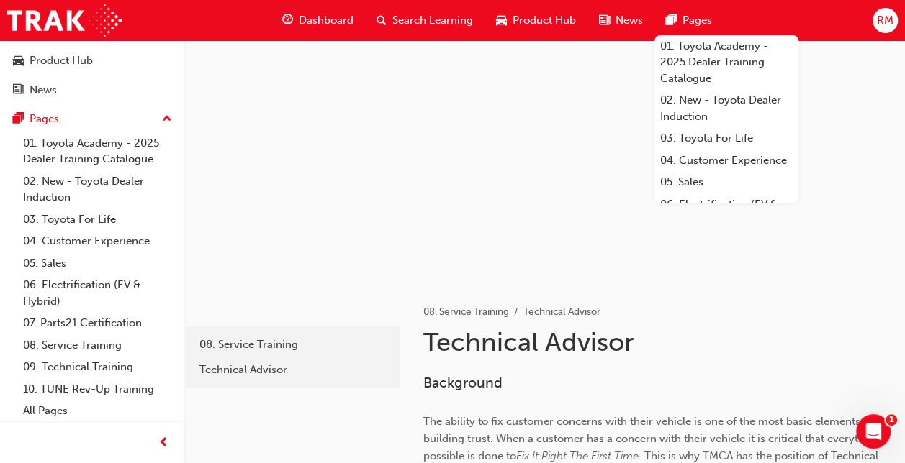
click at [461, 238] on div at bounding box center [544, 160] width 721 height 240
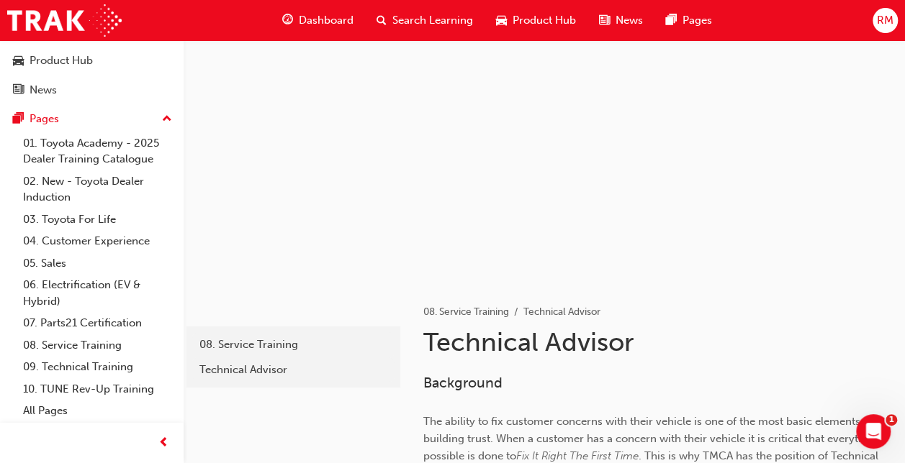
click at [881, 31] on div "RM" at bounding box center [884, 20] width 25 height 25
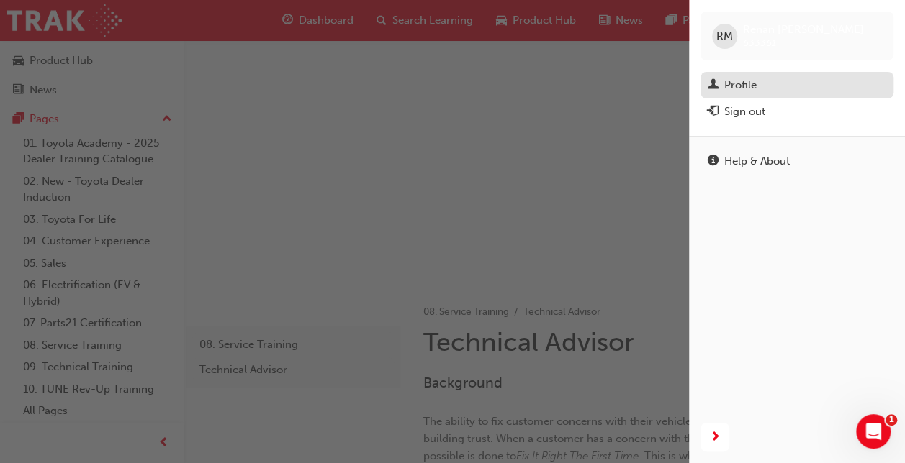
click at [761, 81] on div "Profile" at bounding box center [796, 85] width 178 height 18
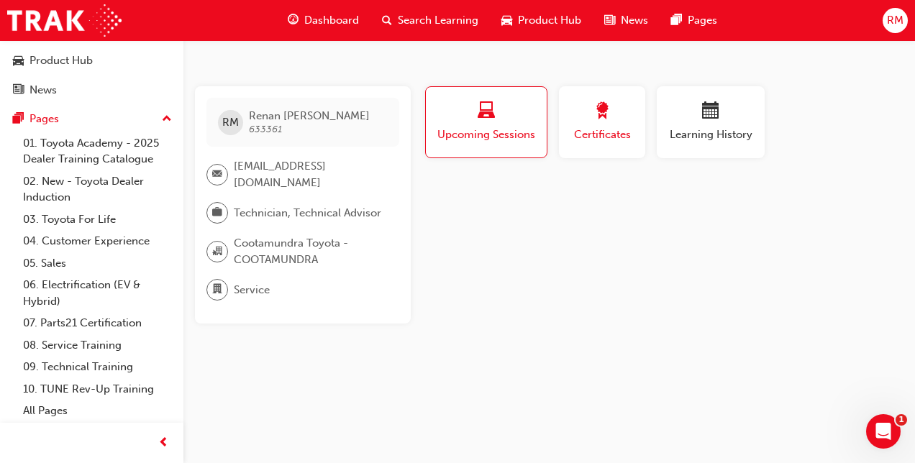
click at [590, 130] on span "Certificates" at bounding box center [602, 135] width 65 height 17
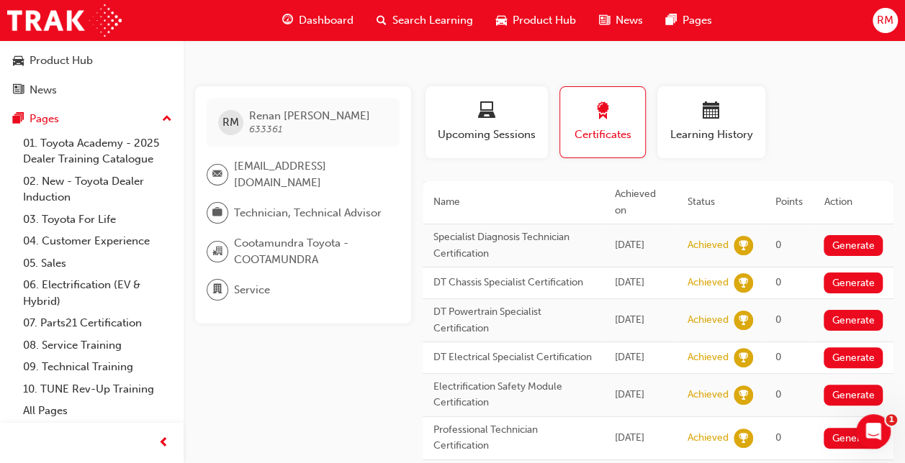
scroll to position [81, 0]
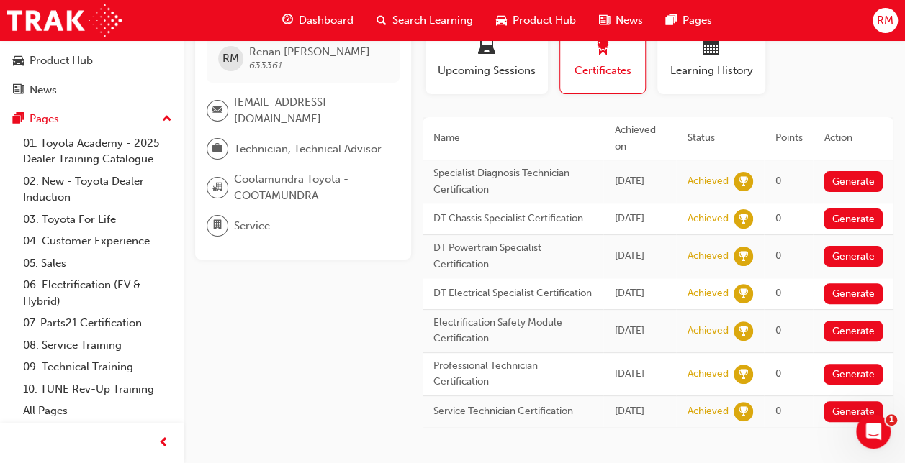
click at [255, 218] on span "Service" at bounding box center [252, 226] width 36 height 17
click at [253, 218] on span "Service" at bounding box center [252, 226] width 36 height 17
click at [225, 215] on div at bounding box center [218, 226] width 22 height 22
click at [258, 218] on span "Service" at bounding box center [252, 226] width 36 height 17
click at [223, 138] on div at bounding box center [218, 149] width 22 height 22
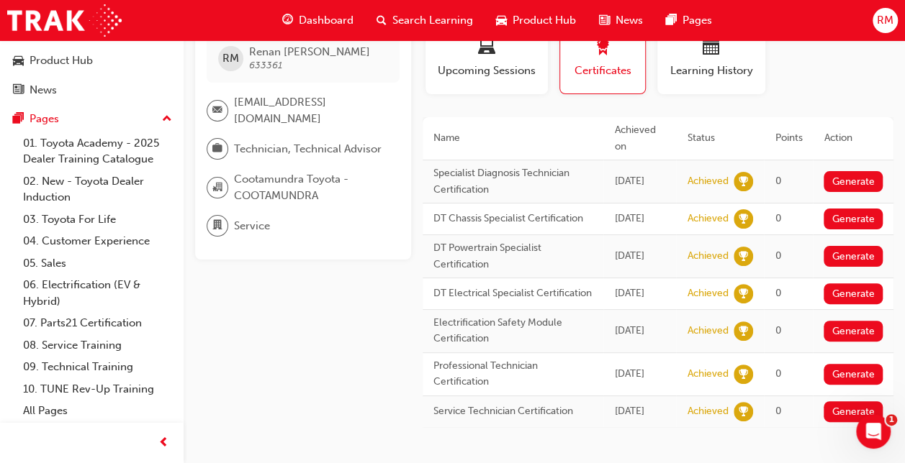
click at [223, 138] on div at bounding box center [218, 149] width 22 height 22
click at [776, 175] on span "0" at bounding box center [777, 181] width 6 height 12
click at [480, 160] on td "Specialist Diagnosis Technician Certification" at bounding box center [512, 181] width 181 height 43
click at [109, 352] on link "08. Service Training" at bounding box center [97, 346] width 160 height 22
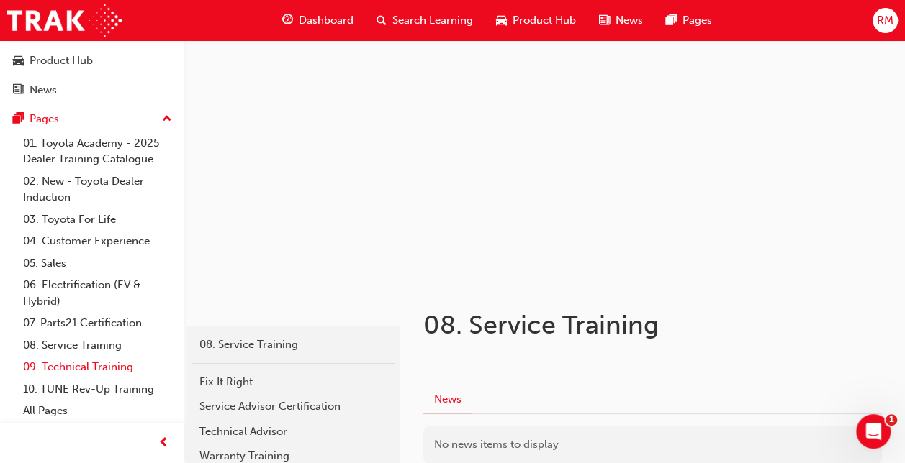
click at [125, 367] on link "09. Technical Training" at bounding box center [97, 367] width 160 height 22
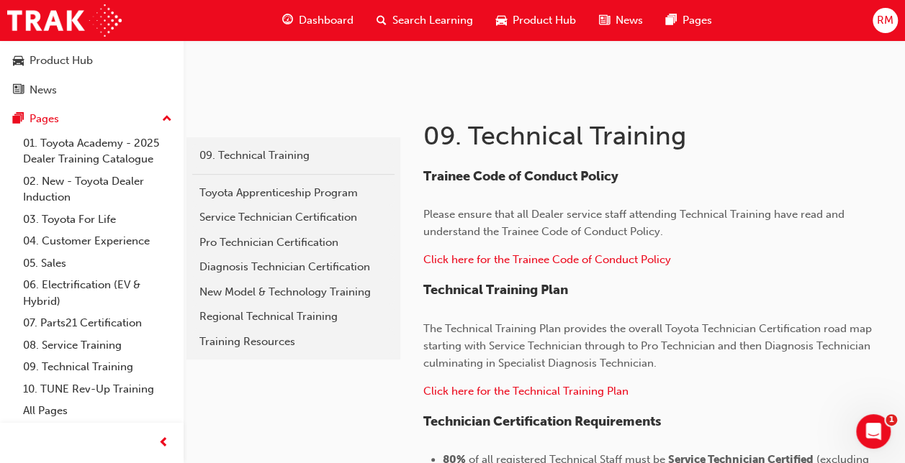
scroll to position [202, 0]
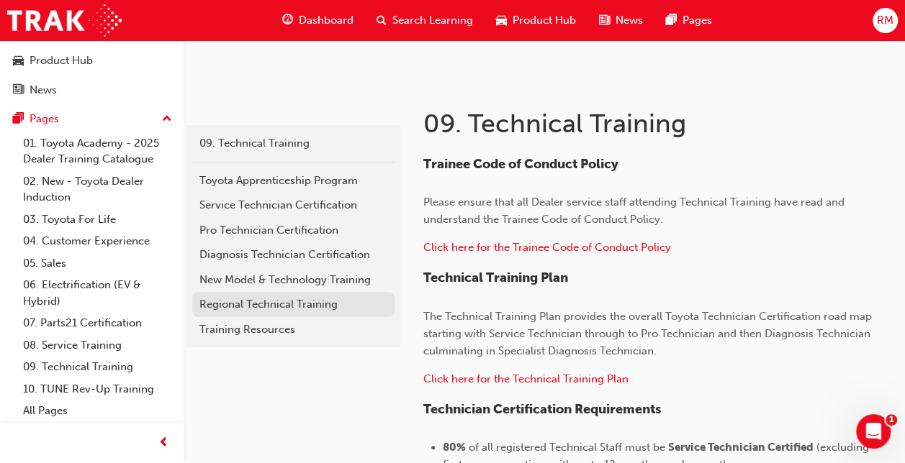
click at [233, 302] on div "Regional Technical Training" at bounding box center [293, 305] width 188 height 17
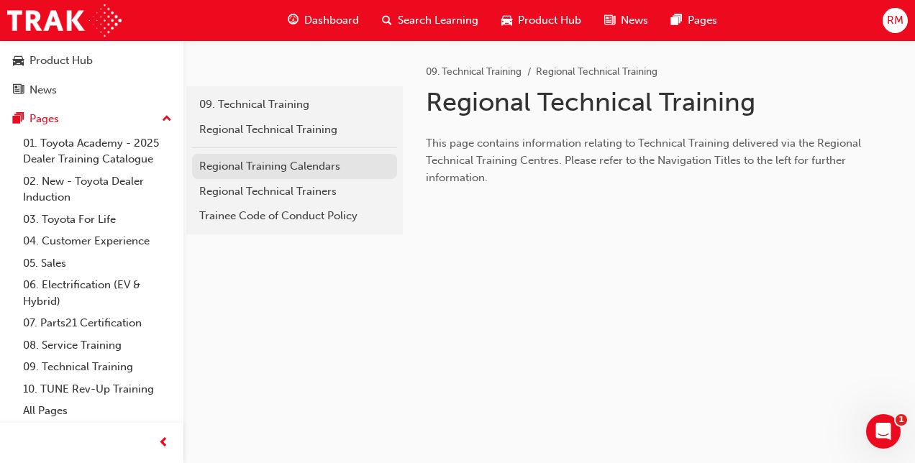
click at [276, 168] on div "Regional Training Calendars" at bounding box center [294, 166] width 191 height 17
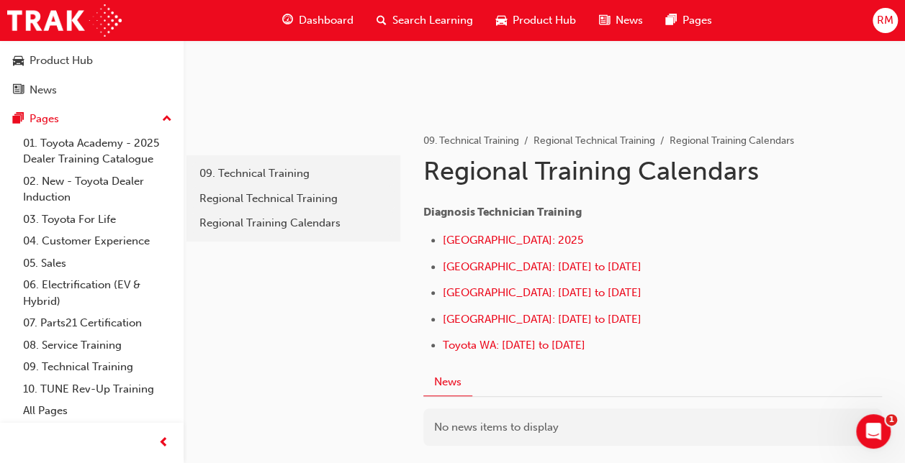
scroll to position [173, 0]
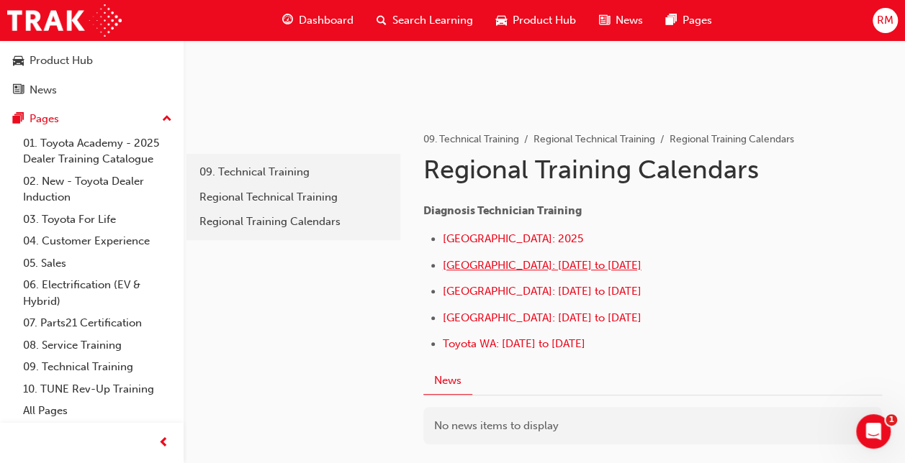
click at [493, 266] on span "[GEOGRAPHIC_DATA]: [DATE] to [DATE]" at bounding box center [542, 265] width 199 height 13
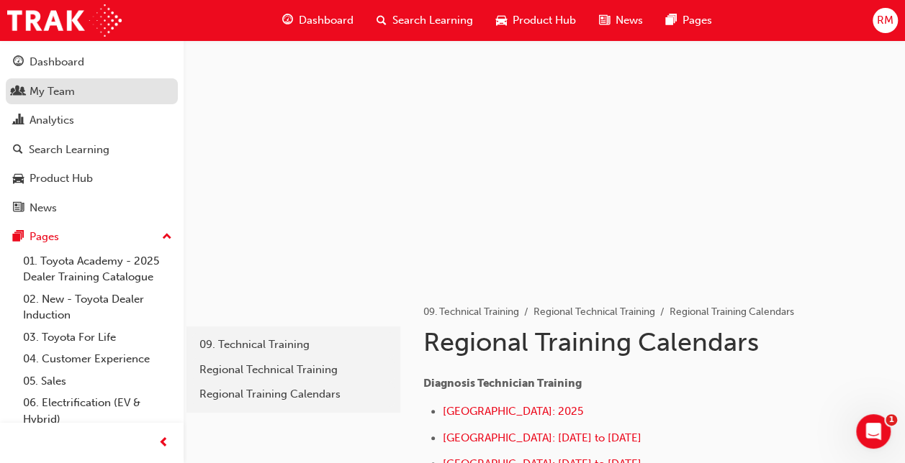
click at [62, 94] on div "My Team" at bounding box center [52, 91] width 45 height 17
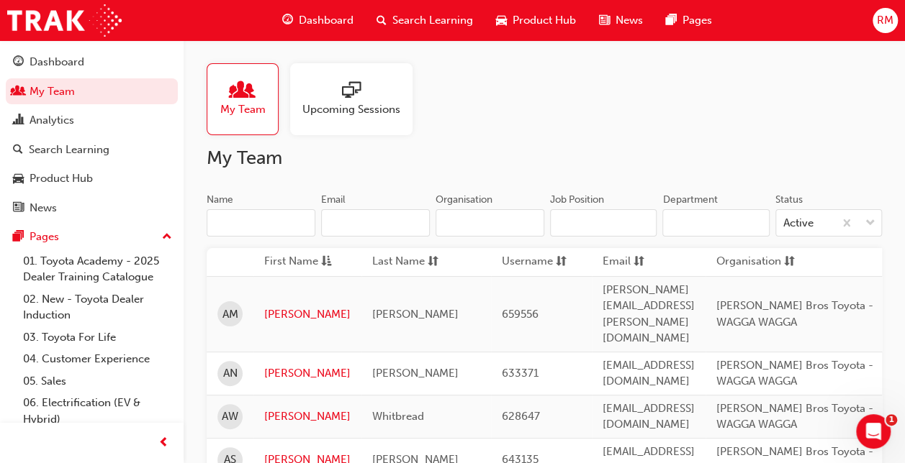
click at [256, 214] on input "Name" at bounding box center [261, 222] width 109 height 27
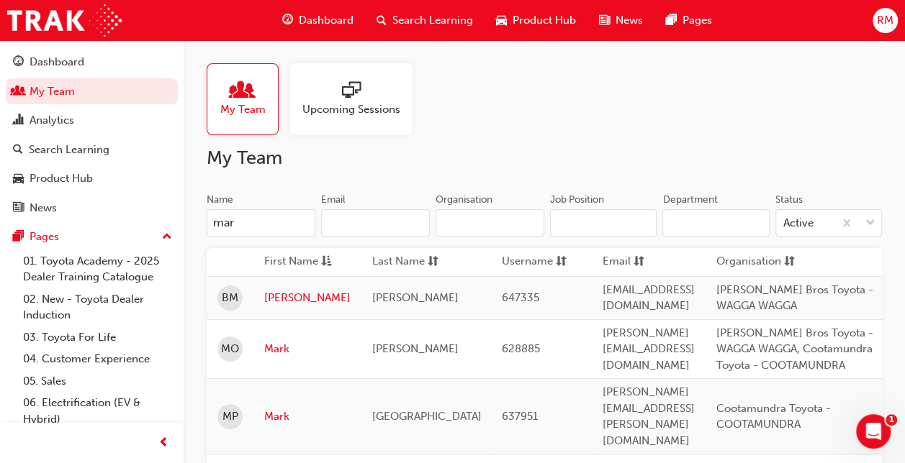
type input "mar"
click at [261, 402] on td "Mark" at bounding box center [307, 417] width 108 height 76
click at [274, 409] on link "Mark" at bounding box center [307, 417] width 86 height 17
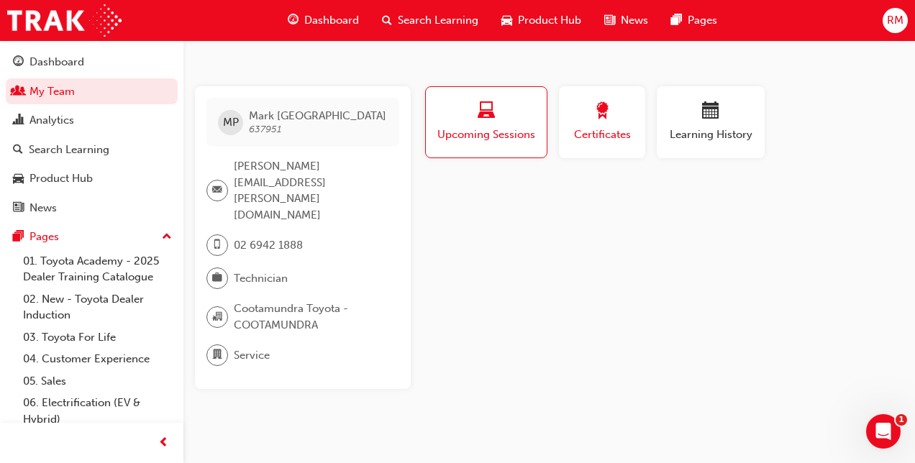
click at [600, 127] on span "Certificates" at bounding box center [602, 135] width 65 height 17
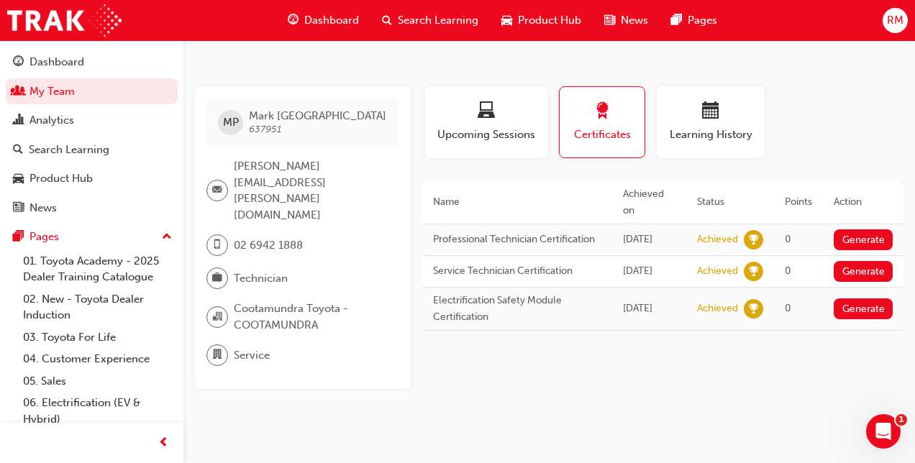
click at [468, 225] on td "Professional Technician Certification" at bounding box center [517, 241] width 190 height 32
